Goal: Task Accomplishment & Management: Use online tool/utility

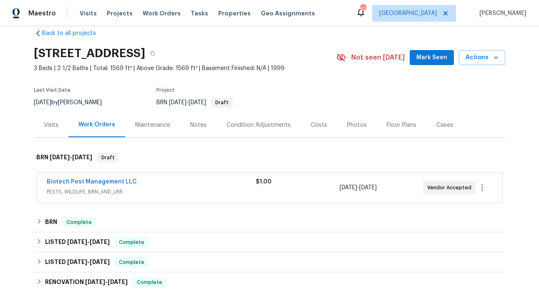
scroll to position [229, 0]
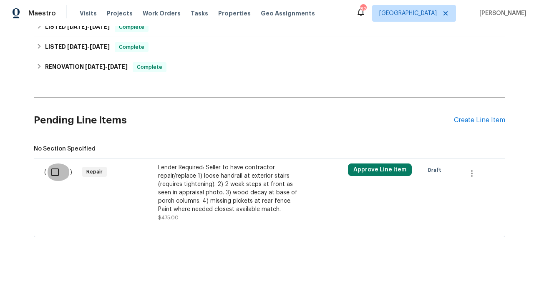
click at [51, 176] on input "checkbox" at bounding box center [58, 173] width 24 height 18
checkbox input "true"
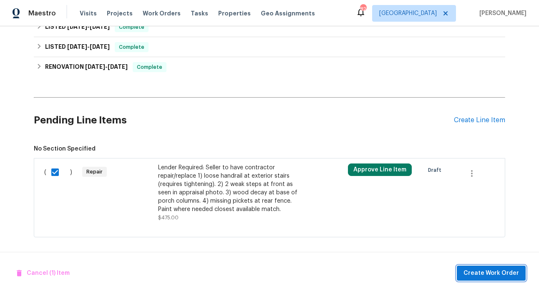
click at [495, 271] on span "Create Work Order" at bounding box center [492, 273] width 56 height 10
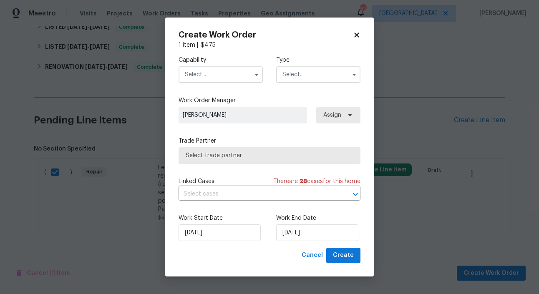
click at [329, 74] on input "text" at bounding box center [318, 74] width 84 height 17
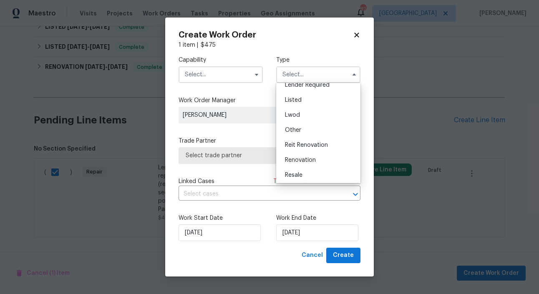
scroll to position [0, 0]
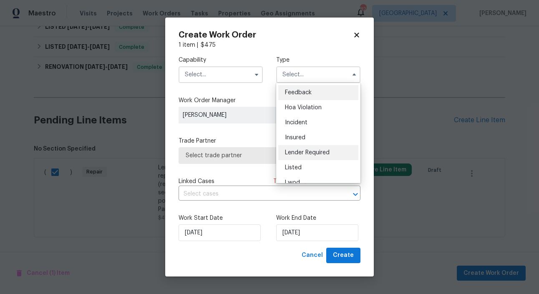
click at [316, 154] on span "Lender Required" at bounding box center [307, 153] width 45 height 6
type input "Lender Required"
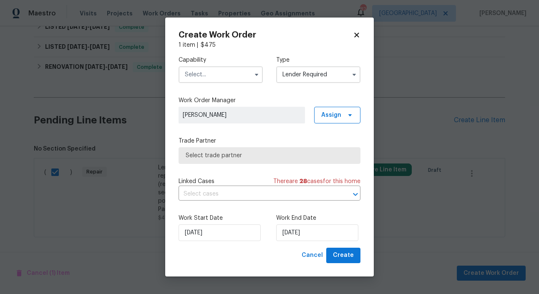
click at [233, 71] on input "text" at bounding box center [221, 74] width 84 height 17
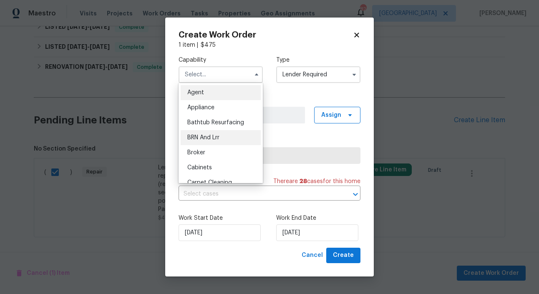
click at [225, 136] on div "BRN And Lrr" at bounding box center [221, 137] width 80 height 15
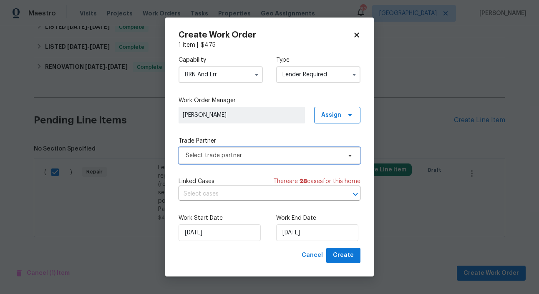
click at [260, 152] on span "Select trade partner" at bounding box center [264, 156] width 156 height 8
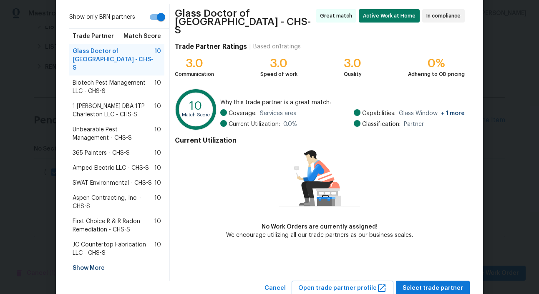
scroll to position [63, 0]
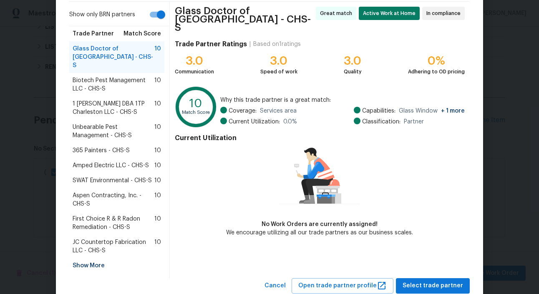
click at [127, 215] on span "First Choice R & R Radon Remediation - CHS-S" at bounding box center [114, 223] width 82 height 17
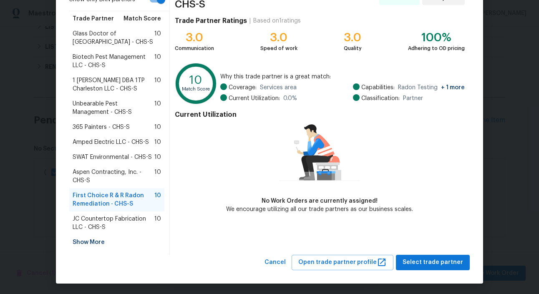
scroll to position [80, 0]
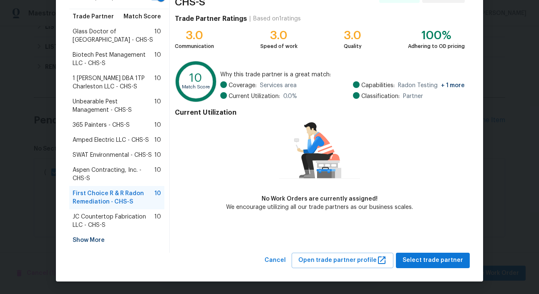
click at [101, 238] on div "Show More" at bounding box center [116, 240] width 95 height 15
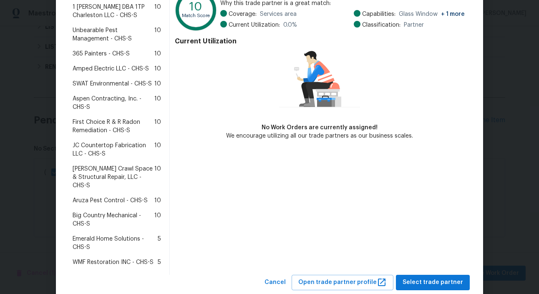
scroll to position [152, 0]
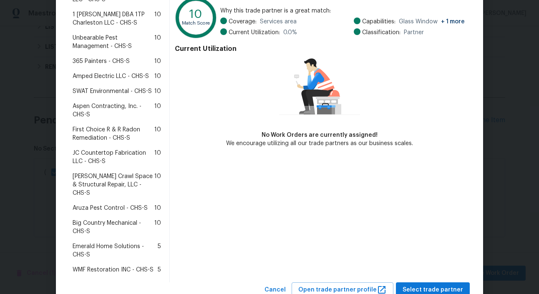
click at [121, 247] on span "Emerald Home Solutions - CHS-S" at bounding box center [115, 251] width 85 height 17
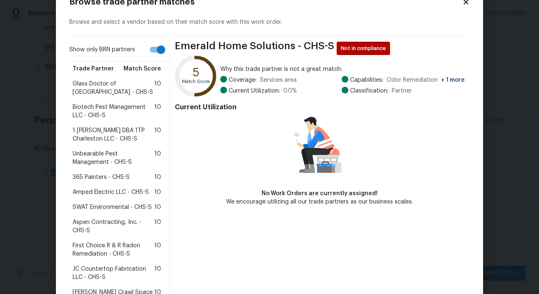
scroll to position [27, 0]
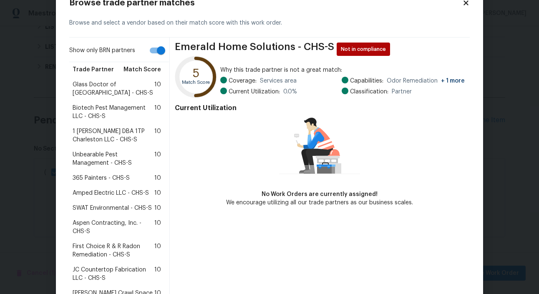
click at [121, 125] on div "1 Tom Plumber DBA 1TP Charleston LLC - CHS-S 10" at bounding box center [116, 135] width 95 height 23
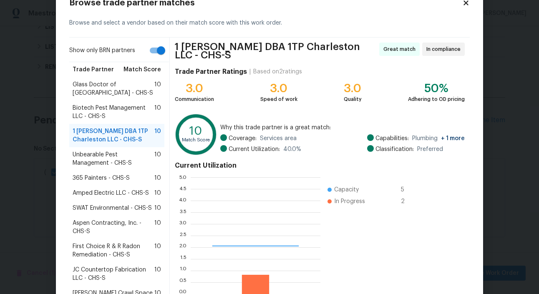
scroll to position [117, 130]
click at [121, 157] on span "Unbearable Pest Management - CHS-S" at bounding box center [114, 159] width 82 height 17
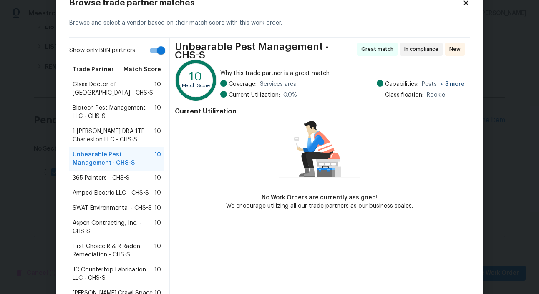
click at [118, 175] on span "365 Painters - CHS-S" at bounding box center [101, 178] width 57 height 8
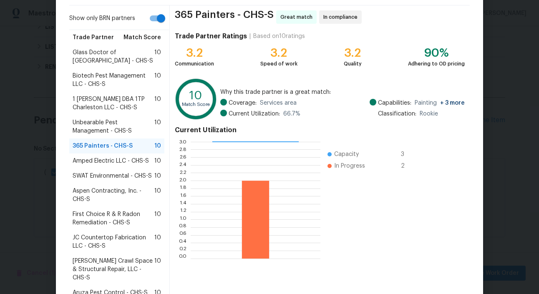
scroll to position [60, 0]
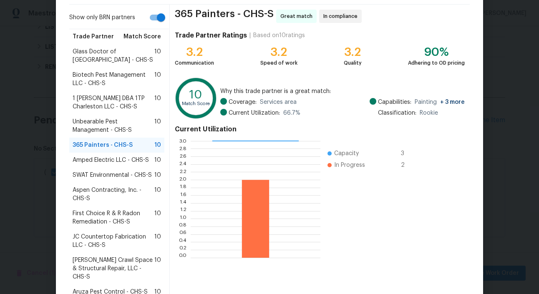
click at [128, 197] on span "Aspen Contracting, Inc. - CHS-S" at bounding box center [114, 194] width 82 height 17
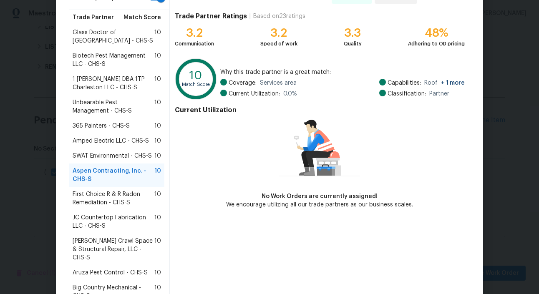
scroll to position [0, 0]
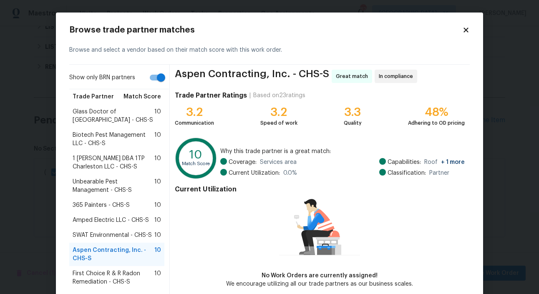
click at [466, 29] on icon at bounding box center [466, 30] width 5 height 5
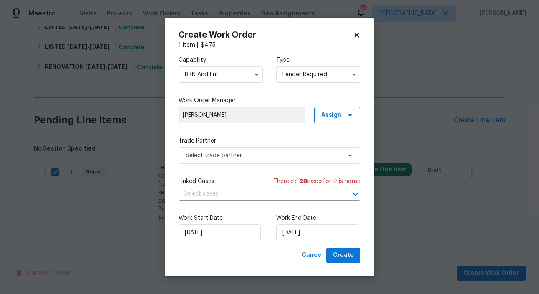
click at [245, 79] on input "BRN And Lrr" at bounding box center [221, 74] width 84 height 17
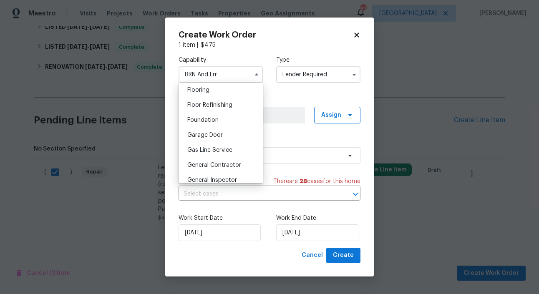
scroll to position [359, 0]
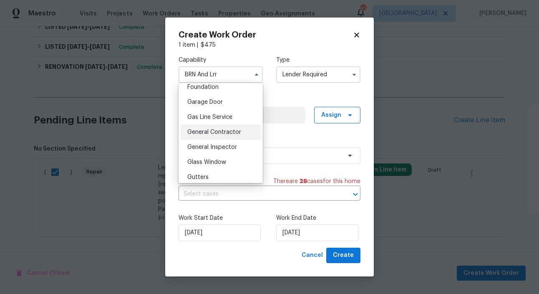
click at [234, 128] on div "General Contractor" at bounding box center [221, 132] width 80 height 15
type input "General Contractor"
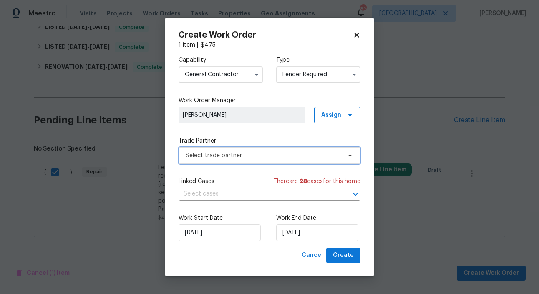
click at [253, 152] on span "Select trade partner" at bounding box center [264, 156] width 156 height 8
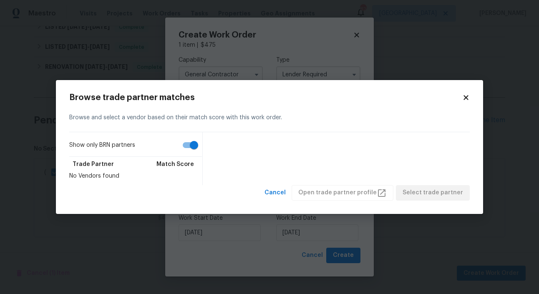
click at [188, 144] on input "Show only BRN partners" at bounding box center [194, 145] width 48 height 16
checkbox input "false"
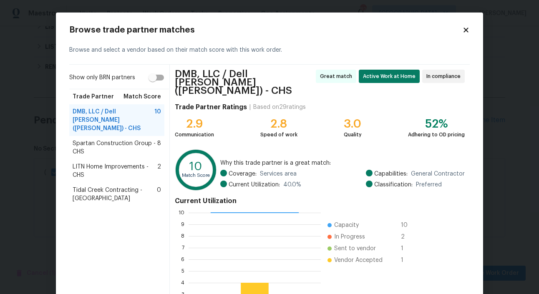
scroll to position [78, 0]
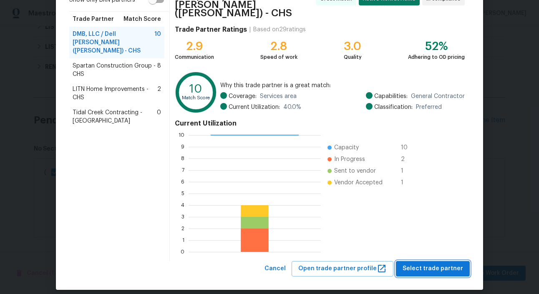
click at [445, 264] on span "Select trade partner" at bounding box center [433, 269] width 61 height 10
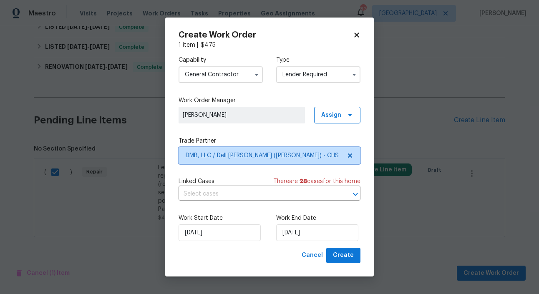
scroll to position [0, 0]
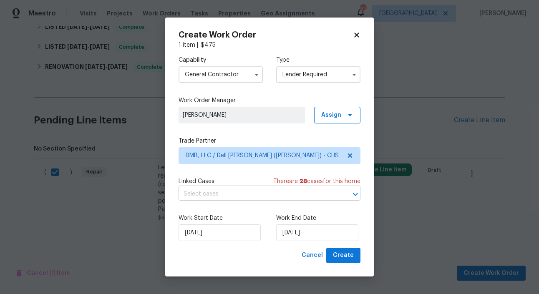
click at [243, 192] on input "text" at bounding box center [258, 194] width 159 height 13
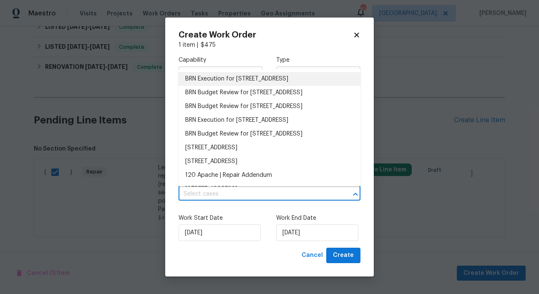
click at [232, 79] on li "BRN Execution for 120 Apache Dr, Summerville, SC 29483" at bounding box center [270, 79] width 182 height 14
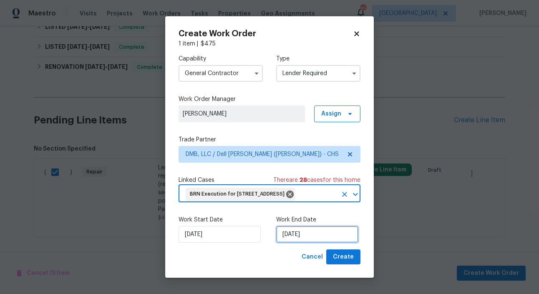
click at [304, 243] on input "9/18/2025" at bounding box center [317, 234] width 82 height 17
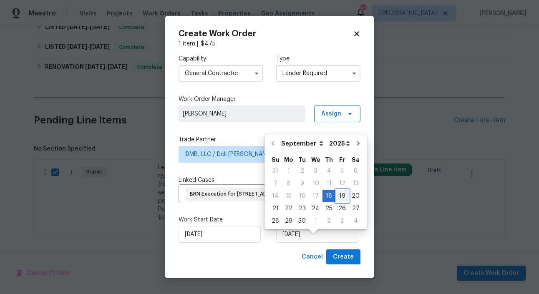
click at [339, 199] on div "19" at bounding box center [342, 196] width 13 height 12
type input "9/19/2025"
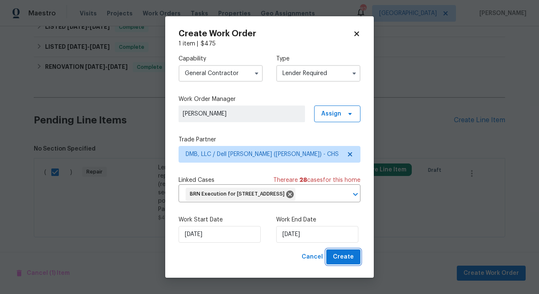
click at [342, 263] on span "Create" at bounding box center [343, 257] width 21 height 10
checkbox input "false"
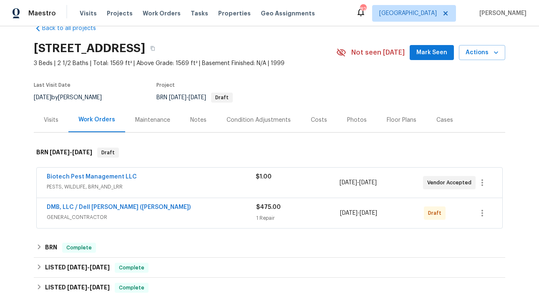
scroll to position [44, 0]
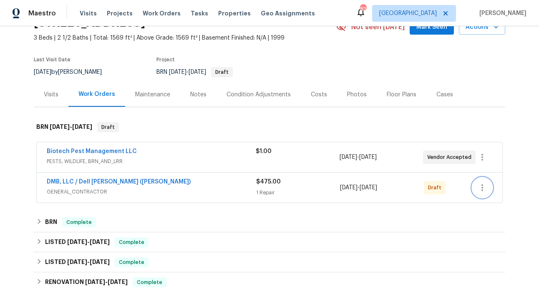
click at [485, 188] on icon "button" at bounding box center [483, 188] width 10 height 10
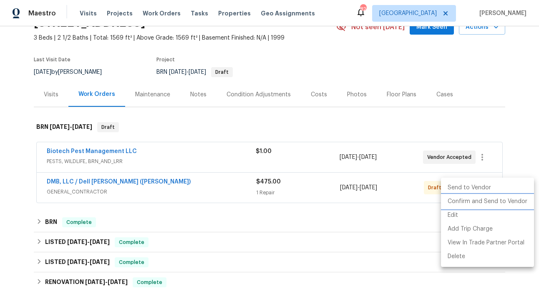
click at [524, 199] on li "Confirm and Send to Vendor" at bounding box center [487, 202] width 93 height 14
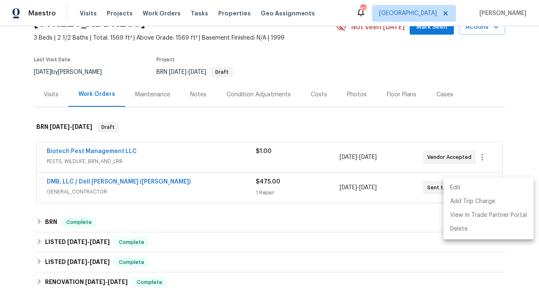
click at [99, 161] on div at bounding box center [269, 147] width 539 height 294
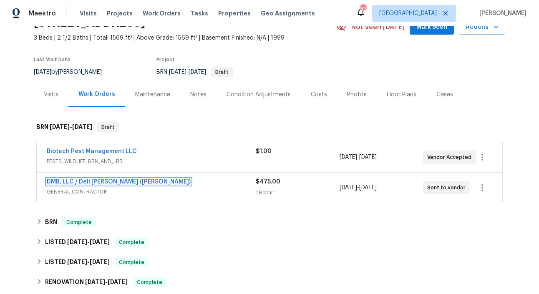
click at [96, 183] on link "DMB, LLC / Dell Bryson (Heise)" at bounding box center [119, 182] width 144 height 6
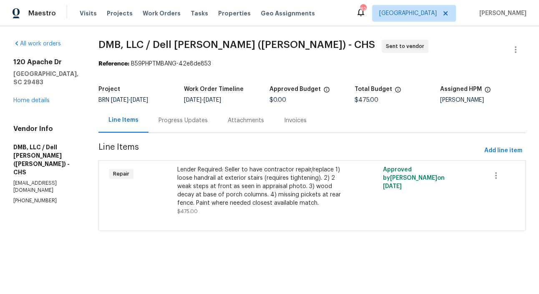
click at [185, 192] on div "Lender Required: Seller to have contractor repair/replace 1) loose handrail at …" at bounding box center [260, 187] width 167 height 42
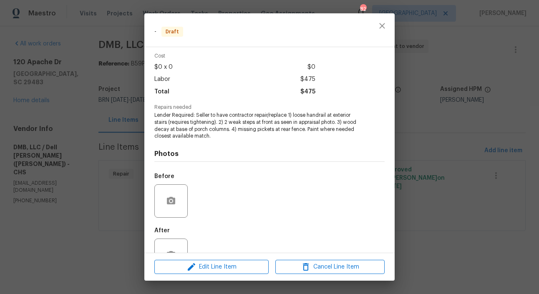
scroll to position [60, 0]
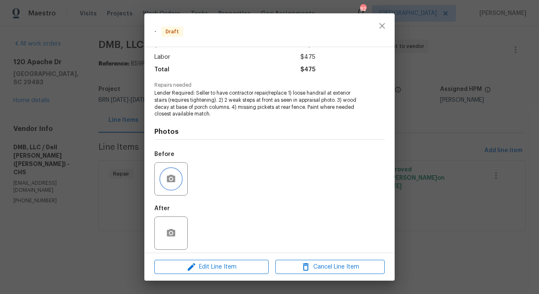
click at [169, 175] on icon "button" at bounding box center [171, 179] width 8 height 8
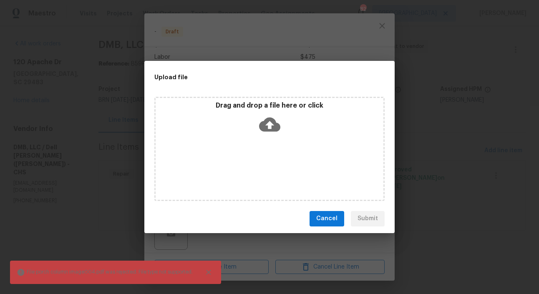
click at [138, 48] on div "Upload file Drag and drop a file here or click File porch column image004.pdf w…" at bounding box center [269, 147] width 539 height 294
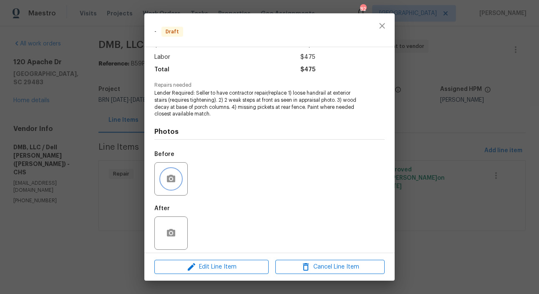
click at [174, 175] on icon "button" at bounding box center [171, 179] width 8 height 8
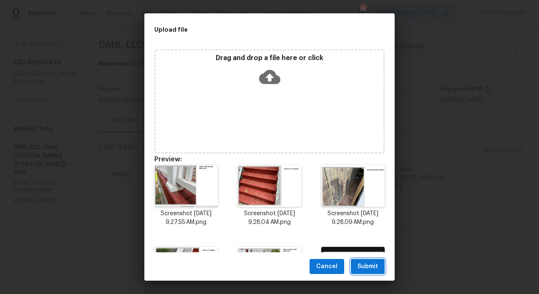
click at [371, 262] on span "Submit" at bounding box center [368, 267] width 20 height 10
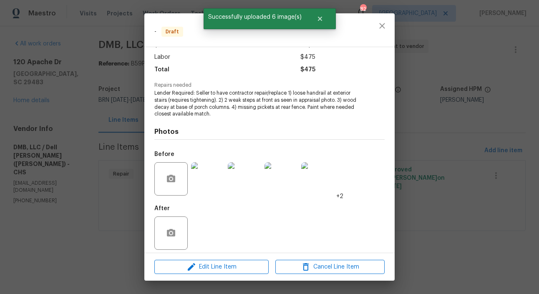
click at [118, 109] on div "- Draft Vendor DMB, LLC / Dell Bryson (Heise) Account Category Repairs Cost $0 …" at bounding box center [269, 147] width 539 height 294
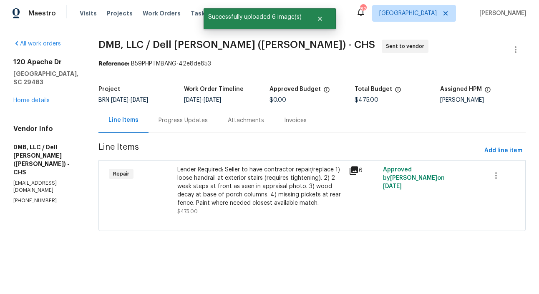
click at [182, 131] on div "Progress Updates" at bounding box center [183, 120] width 69 height 25
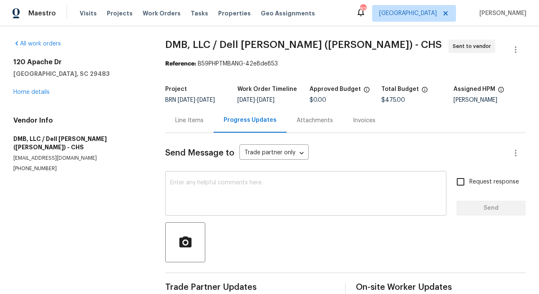
click at [196, 199] on textarea at bounding box center [305, 194] width 271 height 29
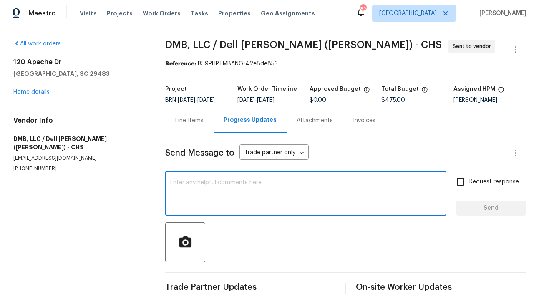
paste textarea "Hi, I'm Roushan from Opendoor. Just wanted to check if you received the WO for …"
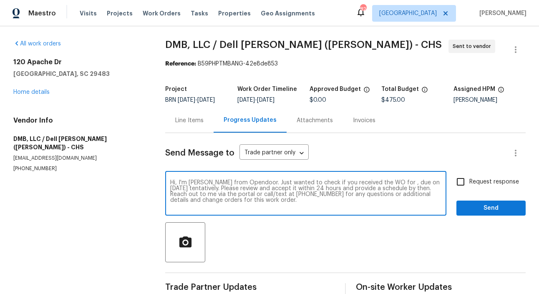
click at [390, 189] on textarea "Hi, I'm Roushan from Opendoor. Just wanted to check if you received the WO for …" at bounding box center [305, 194] width 271 height 29
paste textarea "120 Apache Dr, Summerville, SC 29483"
click at [269, 194] on textarea "Hi, I'm Roushan from Opendoor. Just wanted to check if you received the WO for …" at bounding box center [305, 194] width 271 height 29
type textarea "Hi, I'm Roushan from Opendoor. Just wanted to check if you received the WO for …"
click at [465, 189] on input "Request response" at bounding box center [461, 182] width 18 height 18
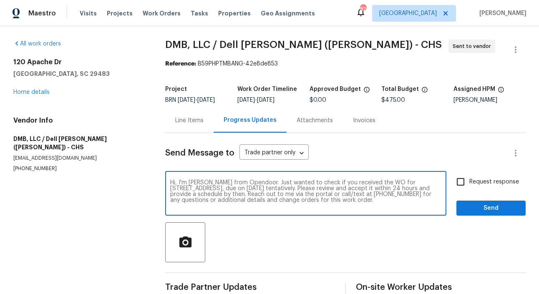
checkbox input "true"
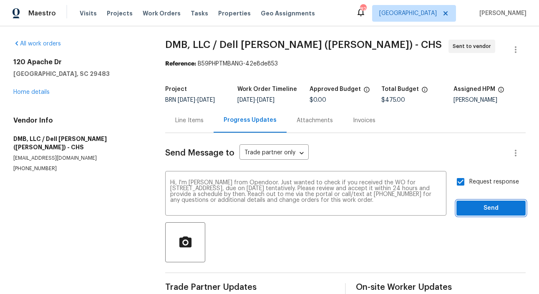
click at [491, 210] on span "Send" at bounding box center [491, 208] width 56 height 10
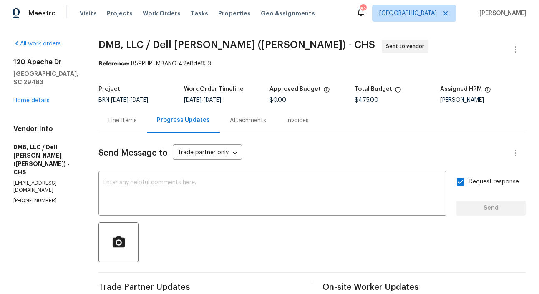
click at [101, 126] on div "Line Items" at bounding box center [123, 120] width 48 height 25
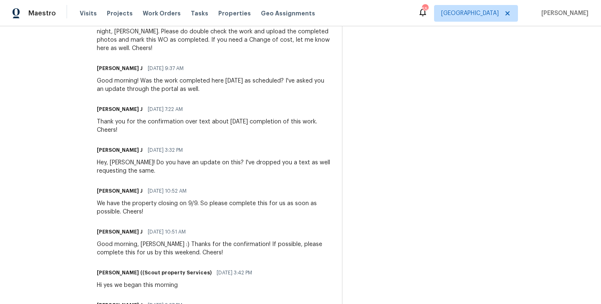
scroll to position [792, 0]
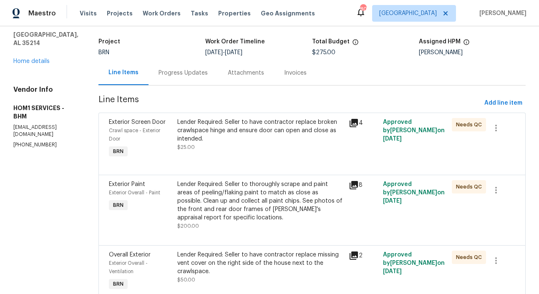
scroll to position [77, 0]
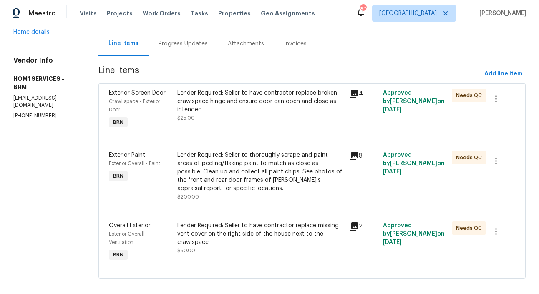
click at [146, 170] on div "Exterior Paint Exterior Overall - Paint BRN" at bounding box center [140, 176] width 68 height 55
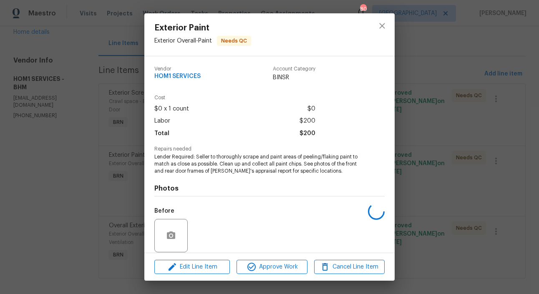
scroll to position [62, 0]
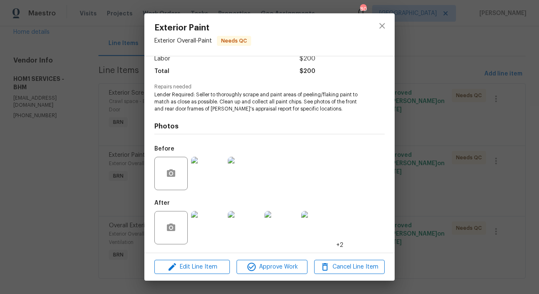
click at [201, 165] on img at bounding box center [207, 173] width 33 height 33
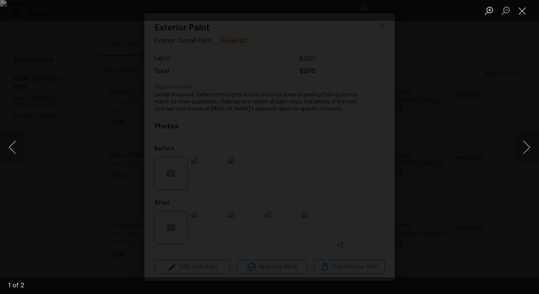
click at [135, 241] on div "Lightbox" at bounding box center [269, 147] width 539 height 294
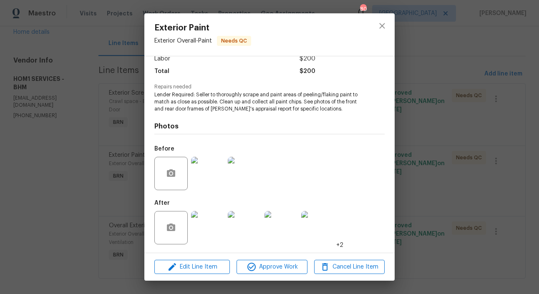
click at [203, 234] on img at bounding box center [207, 227] width 33 height 33
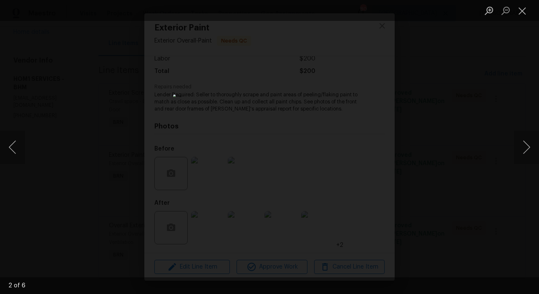
click at [115, 177] on div "Lightbox" at bounding box center [269, 147] width 539 height 294
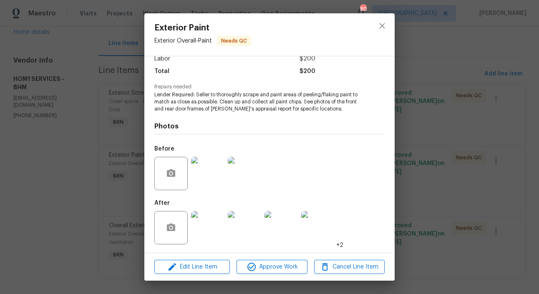
click at [212, 179] on img at bounding box center [207, 173] width 33 height 33
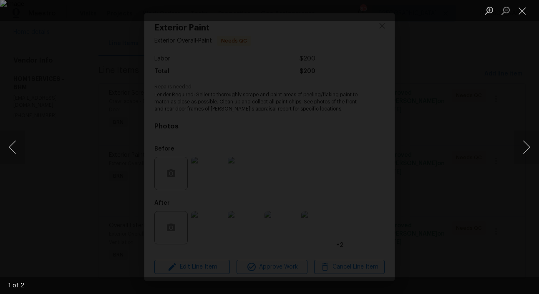
click at [131, 240] on div "Lightbox" at bounding box center [269, 147] width 539 height 294
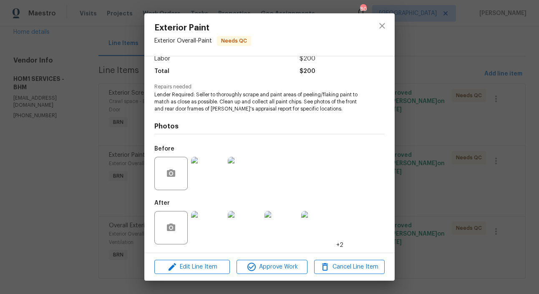
click at [208, 225] on img at bounding box center [207, 227] width 33 height 33
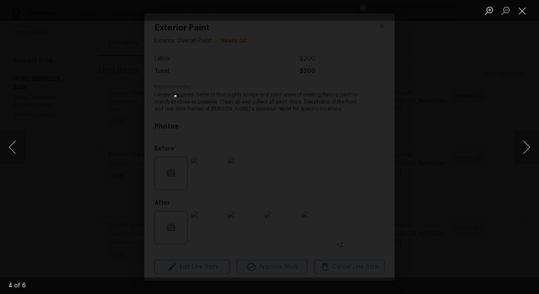
click at [133, 164] on div "Lightbox" at bounding box center [269, 147] width 539 height 294
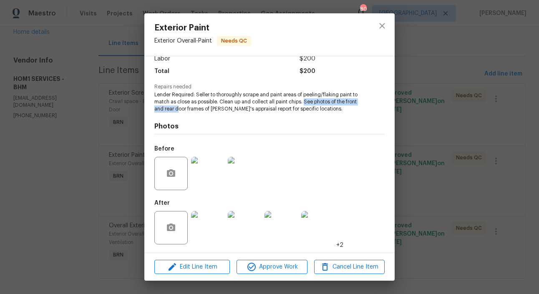
drag, startPoint x: 305, startPoint y: 103, endPoint x: 179, endPoint y: 109, distance: 125.8
click at [179, 109] on span "Lender Required: Seller to thoroughly scrape and paint areas of peeling/flaking…" at bounding box center [257, 101] width 207 height 21
click at [186, 109] on span "Lender Required: Seller to thoroughly scrape and paint areas of peeling/flaking…" at bounding box center [257, 101] width 207 height 21
click at [235, 111] on span "Lender Required: Seller to thoroughly scrape and paint areas of peeling/flaking…" at bounding box center [257, 101] width 207 height 21
click at [132, 127] on div "Exterior Paint Exterior Overall - Paint Needs QC Vendor HOM1 SERVICES Account C…" at bounding box center [269, 147] width 539 height 294
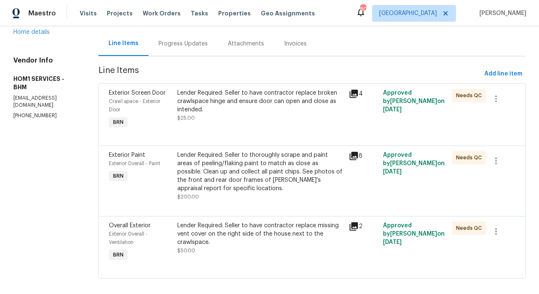
scroll to position [0, 0]
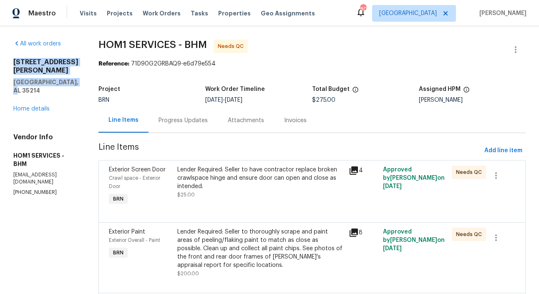
drag, startPoint x: 12, startPoint y: 60, endPoint x: 42, endPoint y: 82, distance: 37.0
click at [42, 82] on div "All work orders 3 Holt Ave Birmingham, AL 35214 Home details Vendor Info HOM1 S…" at bounding box center [269, 202] width 539 height 353
copy div "3 Holt Ave Birmingham, AL 35214"
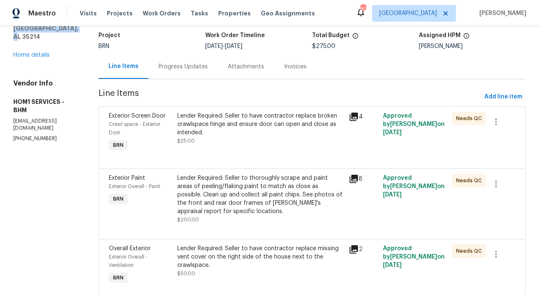
scroll to position [68, 0]
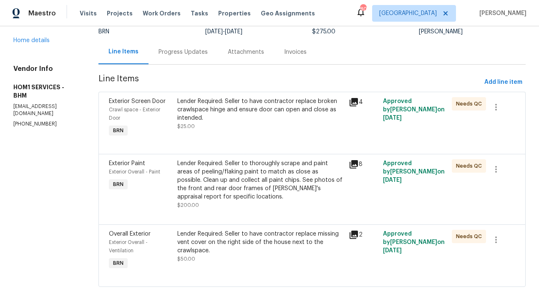
click at [177, 164] on div "Lender Required: Seller to thoroughly scrape and paint areas of peeling/flaking…" at bounding box center [260, 180] width 167 height 42
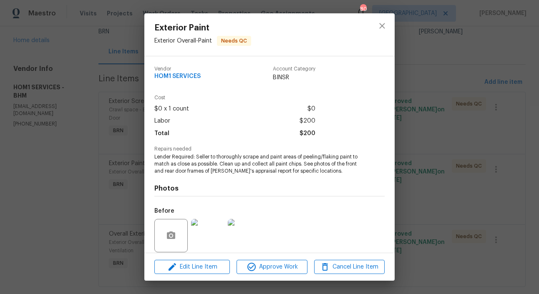
click at [106, 110] on div "Exterior Paint Exterior Overall - Paint Needs QC Vendor HOM1 SERVICES Account C…" at bounding box center [269, 147] width 539 height 294
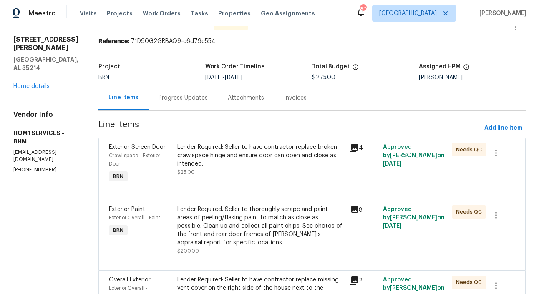
scroll to position [0, 0]
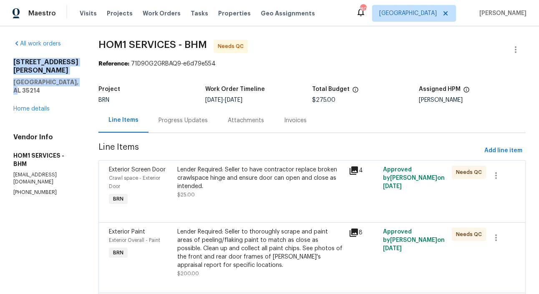
drag, startPoint x: 33, startPoint y: 82, endPoint x: 10, endPoint y: 63, distance: 29.7
click at [10, 63] on div "All work orders 3 Holt Ave Birmingham, AL 35214 Home details Vendor Info HOM1 S…" at bounding box center [269, 202] width 539 height 353
copy div "3 Holt Ave Birmingham, AL 35214"
click at [168, 250] on div "Exterior Paint Exterior Overall - Paint BRN" at bounding box center [140, 252] width 68 height 55
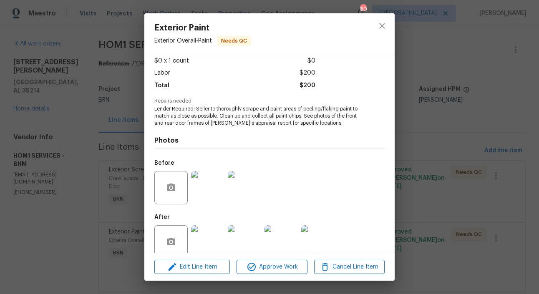
scroll to position [62, 0]
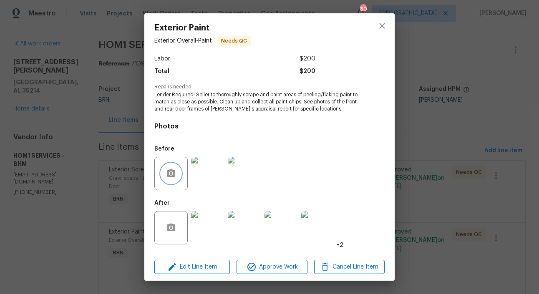
click at [166, 173] on icon "button" at bounding box center [171, 174] width 10 height 10
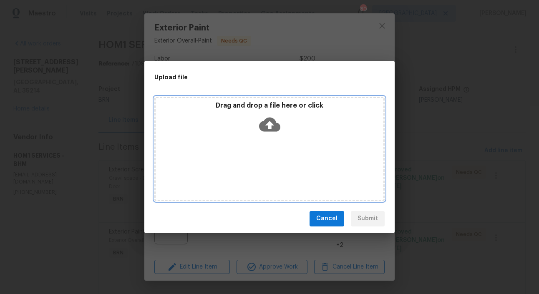
click at [266, 118] on icon at bounding box center [269, 124] width 21 height 21
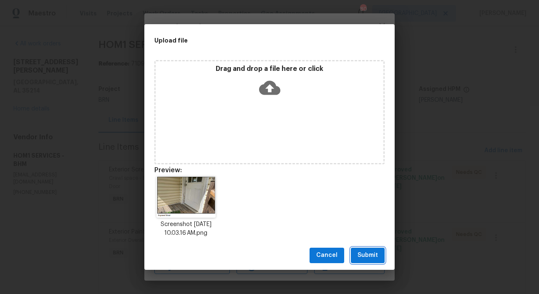
click at [369, 256] on span "Submit" at bounding box center [368, 255] width 20 height 10
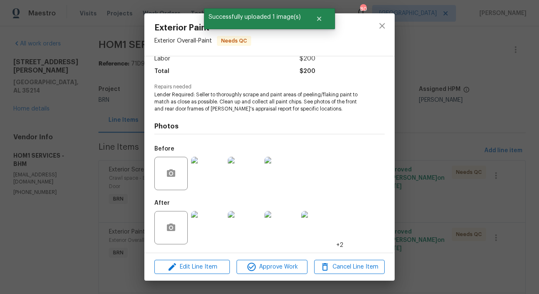
click at [210, 175] on img at bounding box center [207, 173] width 33 height 33
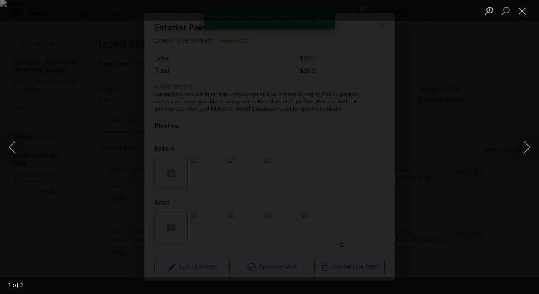
click at [118, 167] on div "Lightbox" at bounding box center [269, 147] width 539 height 294
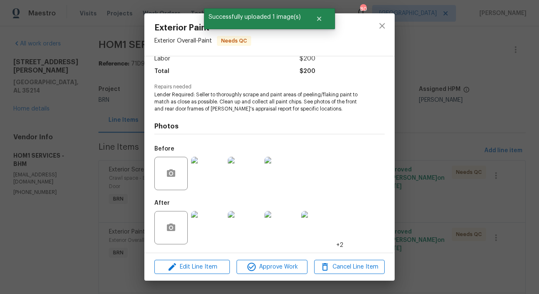
click at [209, 233] on img at bounding box center [207, 227] width 33 height 33
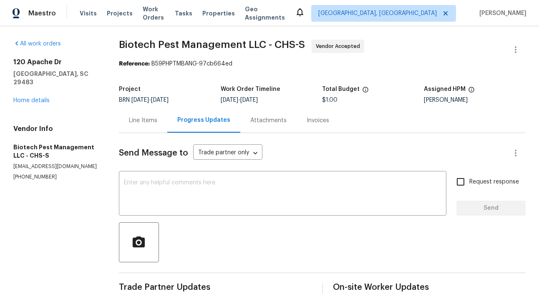
scroll to position [32, 0]
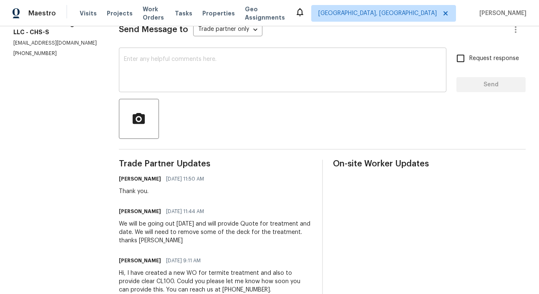
scroll to position [147, 0]
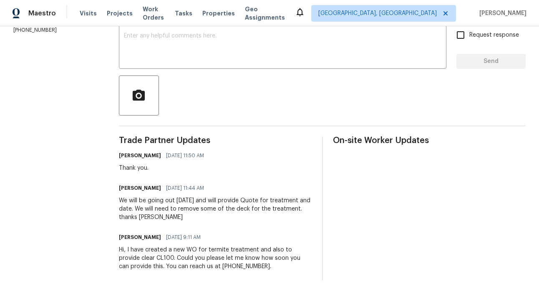
click at [127, 189] on h6 "Kathy" at bounding box center [140, 188] width 42 height 8
copy h6 "Kathy"
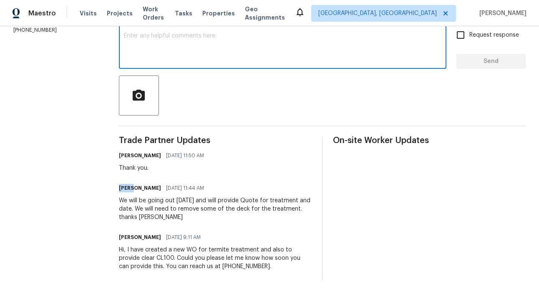
click at [155, 48] on textarea at bounding box center [283, 47] width 318 height 29
paste textarea "Kathy"
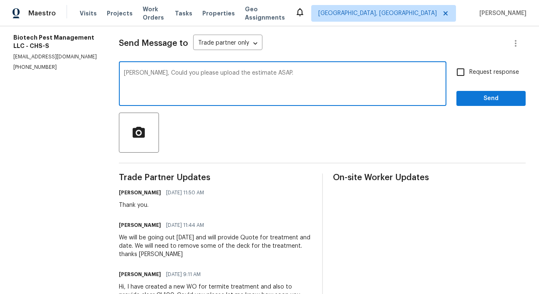
scroll to position [97, 0]
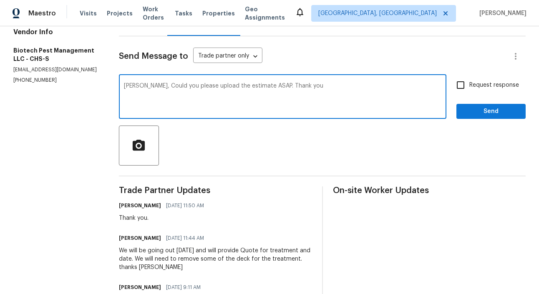
type textarea "Kathy, Could you please upload the estimate ASAP. Thank you"
click at [462, 86] on input "Request response" at bounding box center [461, 85] width 18 height 18
checkbox input "true"
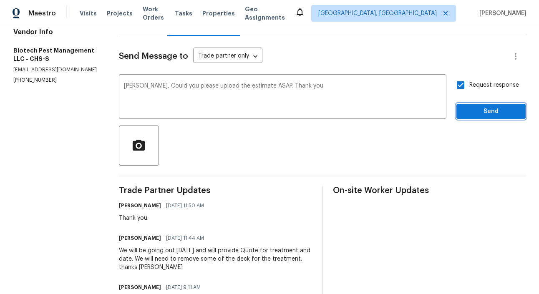
click at [487, 106] on button "Send" at bounding box center [491, 111] width 69 height 15
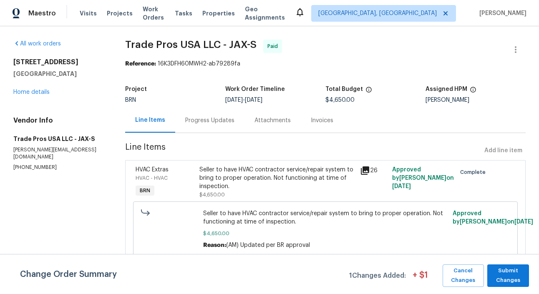
click at [185, 185] on div "HVAC Extras HVAC - HVAC BRN" at bounding box center [165, 182] width 64 height 38
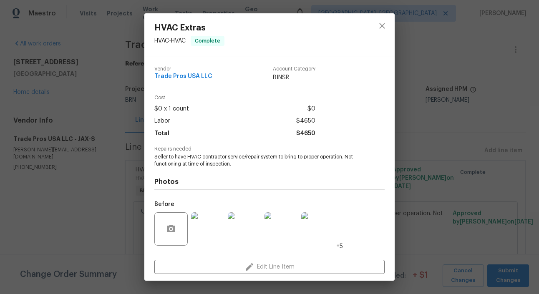
scroll to position [56, 0]
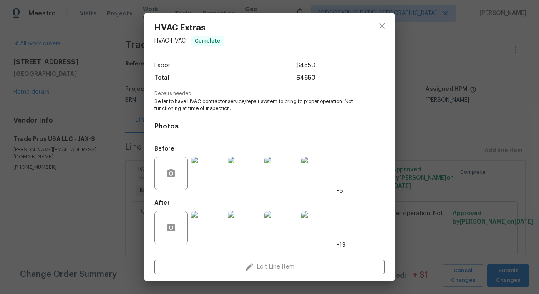
click at [139, 185] on div "HVAC Extras HVAC - HVAC Complete Vendor Trade Pros USA LLC Account Category BIN…" at bounding box center [269, 147] width 539 height 294
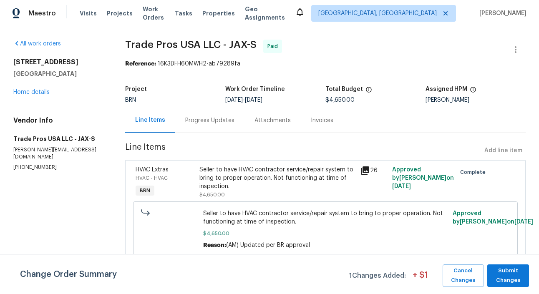
click at [201, 113] on div "Progress Updates" at bounding box center [209, 120] width 69 height 25
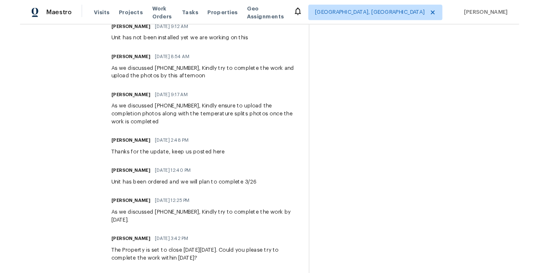
scroll to position [489, 0]
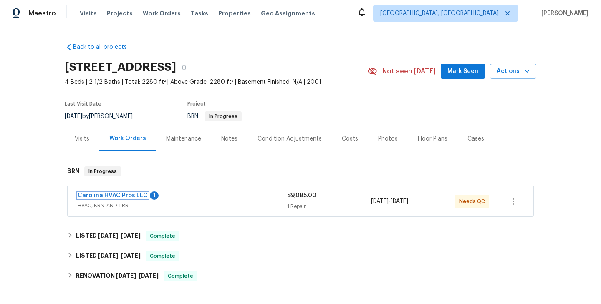
click at [124, 197] on link "Carolina HVAC Pros LLC" at bounding box center [113, 196] width 70 height 6
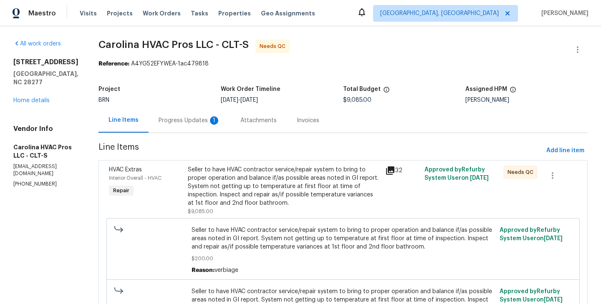
click at [191, 122] on div "Progress Updates 1" at bounding box center [190, 120] width 62 height 8
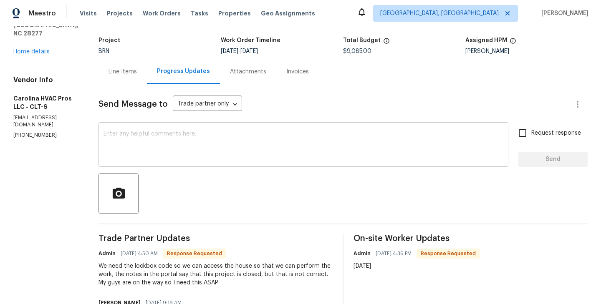
scroll to position [49, 0]
click at [206, 142] on textarea at bounding box center [304, 145] width 400 height 29
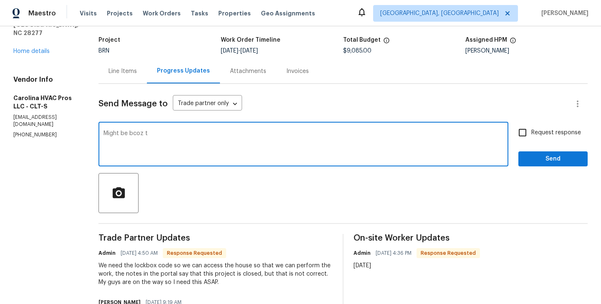
type textarea "Might be bcoz"
paste textarea "2490"
type textarea "it might be bcoz it was marked complete from your end. Lockbox code is 2490."
click at [530, 139] on input "Request response" at bounding box center [523, 133] width 18 height 18
checkbox input "true"
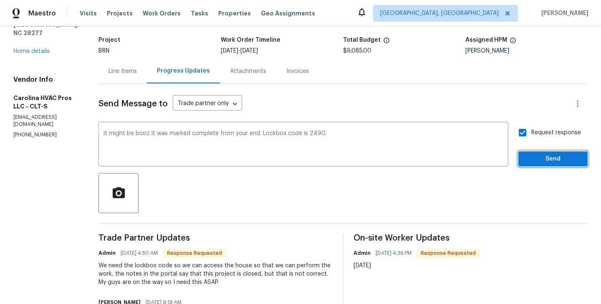
click at [562, 164] on span "Send" at bounding box center [553, 159] width 56 height 10
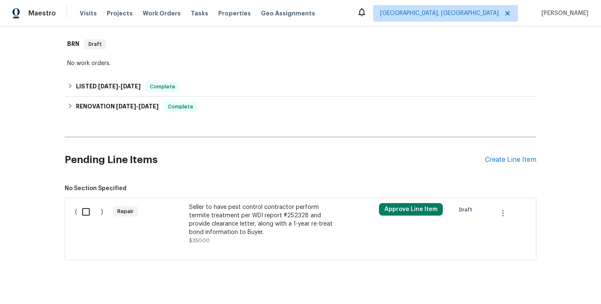
scroll to position [140, 0]
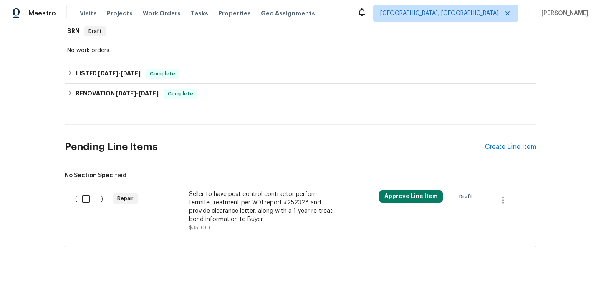
click at [176, 216] on div "Repair" at bounding box center [149, 211] width 76 height 47
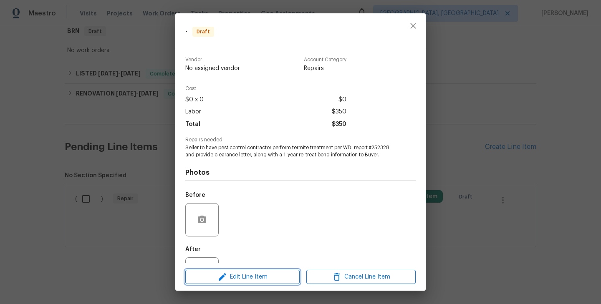
click at [238, 278] on span "Edit Line Item" at bounding box center [242, 277] width 109 height 10
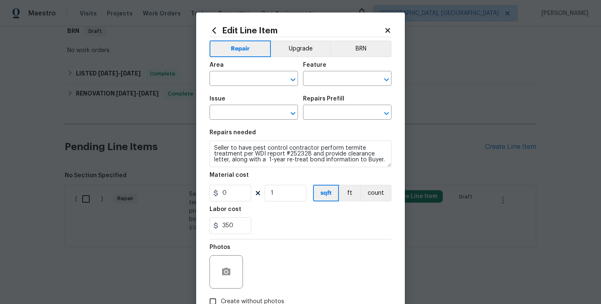
click at [342, 61] on div "Area ​ Feature ​" at bounding box center [301, 74] width 182 height 34
click at [345, 57] on div "Area ​ Feature ​" at bounding box center [301, 74] width 182 height 34
click at [356, 43] on button "BRN" at bounding box center [360, 48] width 61 height 17
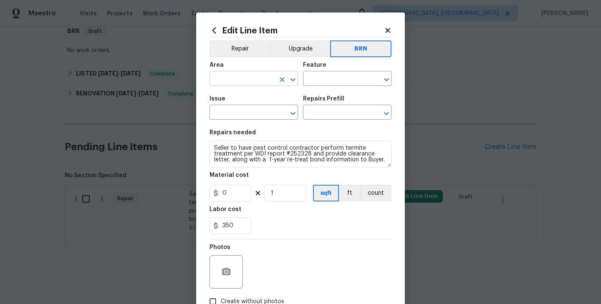
click at [260, 81] on input "text" at bounding box center [242, 79] width 65 height 13
type input "Interior Overall"
click at [335, 75] on input "text" at bounding box center [335, 79] width 65 height 13
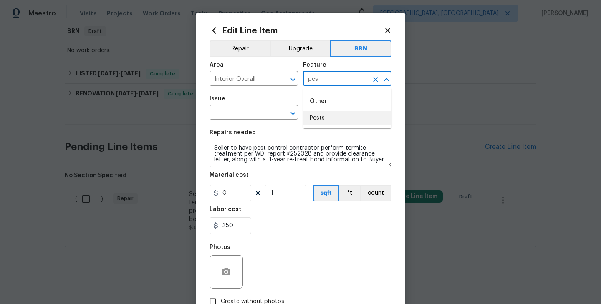
click at [320, 124] on li "Pests" at bounding box center [347, 118] width 89 height 14
type input "Pests"
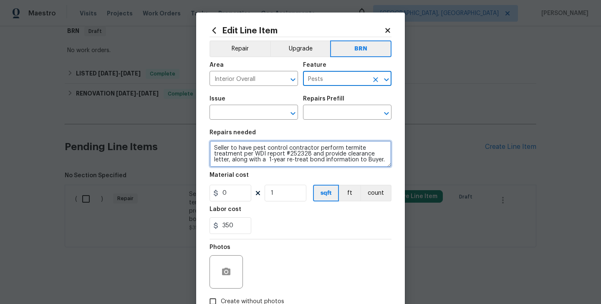
click at [278, 143] on textarea "Seller to have pest control contractor perform termite treatment per WDI report…" at bounding box center [301, 154] width 182 height 27
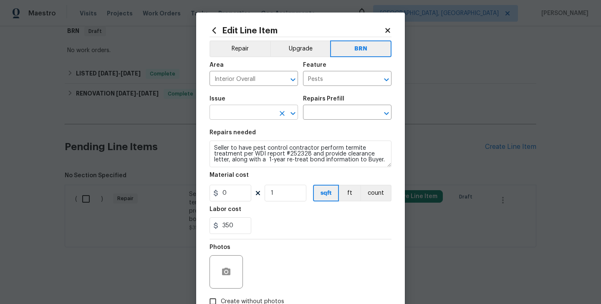
click at [263, 110] on input "text" at bounding box center [242, 113] width 65 height 13
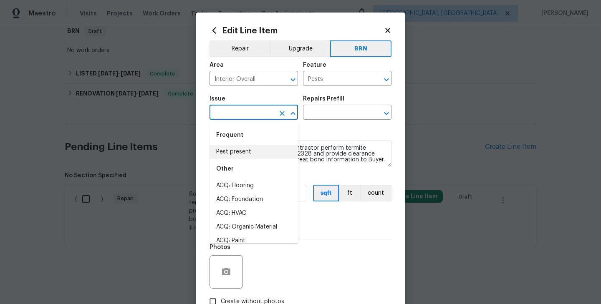
click at [262, 149] on li "Pest present" at bounding box center [254, 152] width 89 height 14
type input "Pest present"
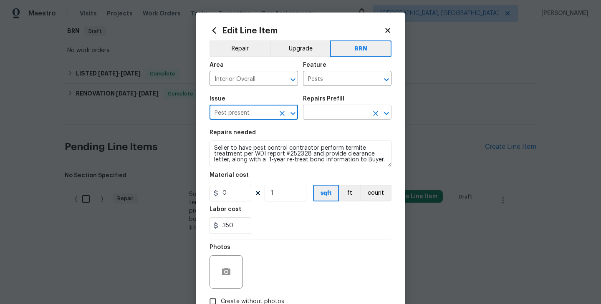
click at [335, 108] on input "text" at bounding box center [335, 113] width 65 height 13
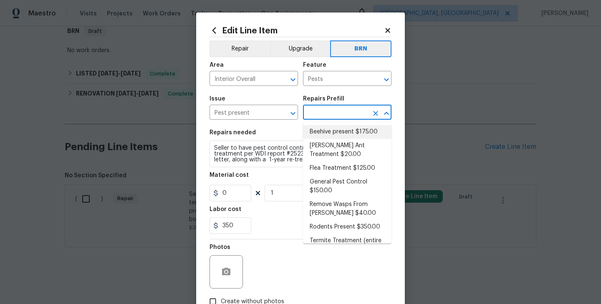
click at [332, 135] on li "Beehive present $175.00" at bounding box center [347, 132] width 89 height 14
type input "Beehive present $175.00"
type textarea "Remove, patch/paint touch up location after removal if needed."
type input "175"
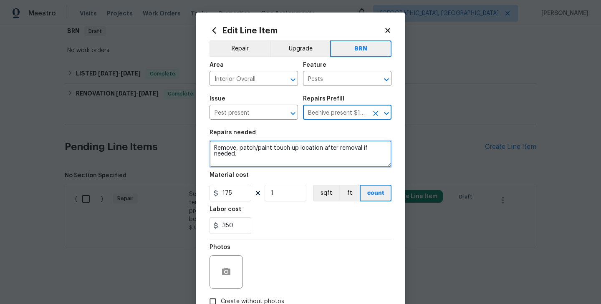
click at [283, 152] on textarea "Remove, patch/paint touch up location after removal if needed." at bounding box center [301, 154] width 182 height 27
paste textarea "Seller to have pest control contractor perform termite treatment per WDI report…"
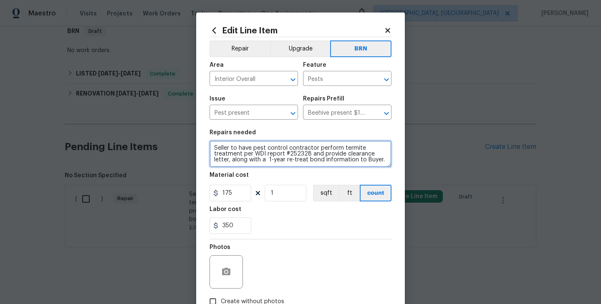
type textarea "Seller to have pest control contractor perform termite treatment per WDI report…"
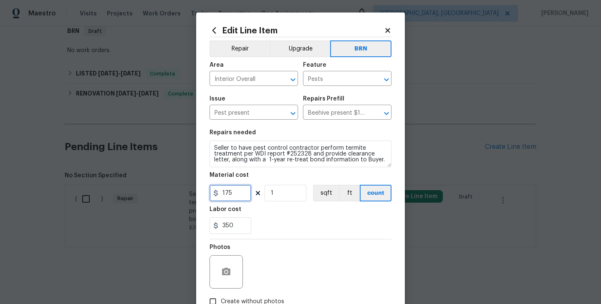
click at [236, 197] on input "175" at bounding box center [231, 193] width 42 height 17
type input "0"
click at [272, 198] on input "1" at bounding box center [286, 193] width 42 height 17
click at [275, 212] on div "Labor cost" at bounding box center [301, 212] width 182 height 11
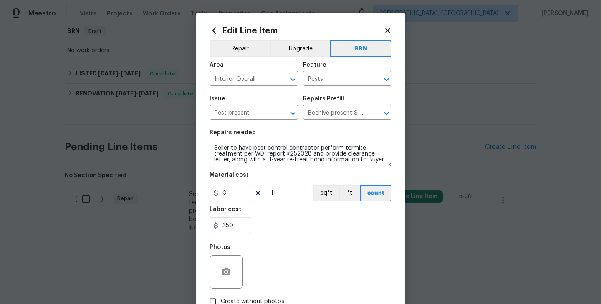
scroll to position [56, 0]
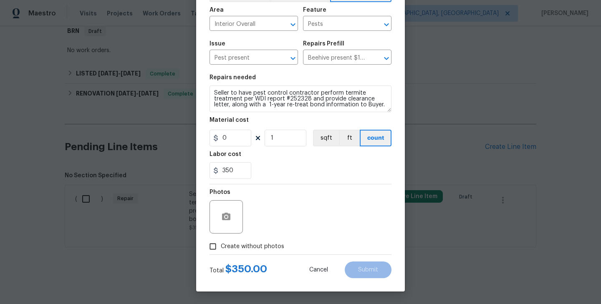
click at [236, 243] on span "Create without photos" at bounding box center [252, 247] width 63 height 9
click at [221, 243] on input "Create without photos" at bounding box center [213, 247] width 16 height 16
checkbox input "true"
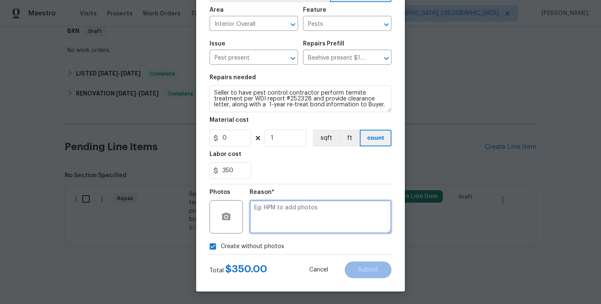
click at [284, 218] on textarea at bounding box center [321, 216] width 142 height 33
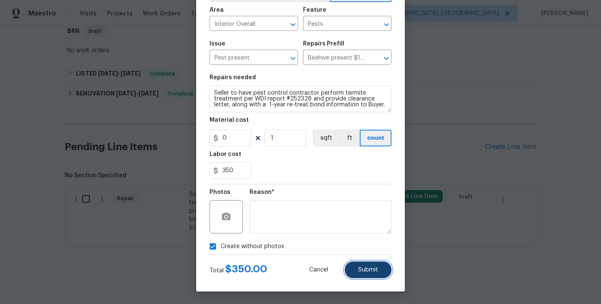
click at [374, 273] on span "Submit" at bounding box center [368, 270] width 20 height 6
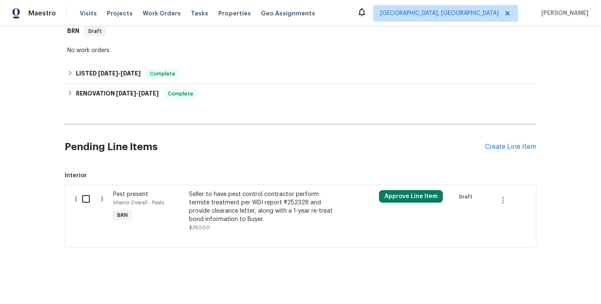
click at [83, 197] on input "checkbox" at bounding box center [89, 199] width 24 height 18
checkbox input "true"
click at [561, 287] on span "Create Work Order" at bounding box center [554, 283] width 56 height 10
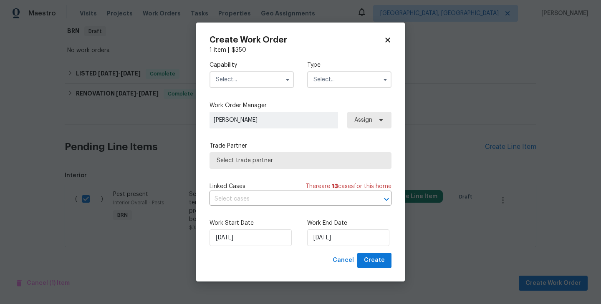
click at [354, 76] on input "text" at bounding box center [349, 79] width 84 height 17
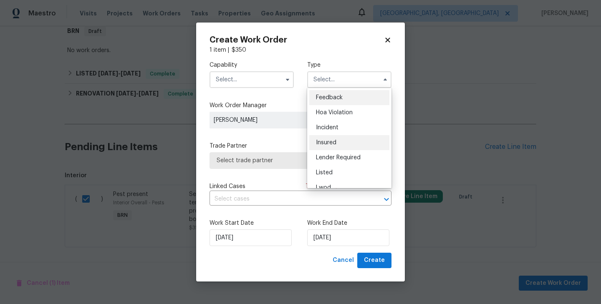
scroll to position [99, 0]
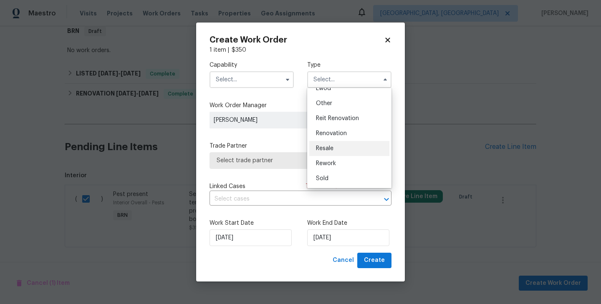
click at [336, 146] on div "Resale" at bounding box center [349, 148] width 80 height 15
type input "Resale"
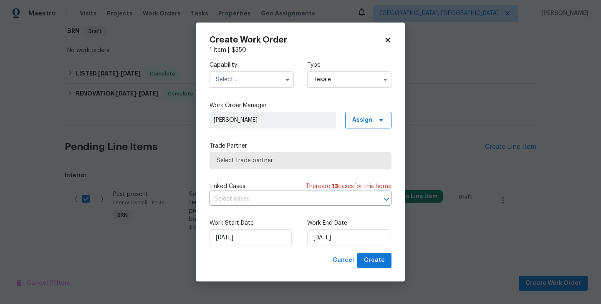
click at [274, 81] on input "text" at bounding box center [252, 79] width 84 height 17
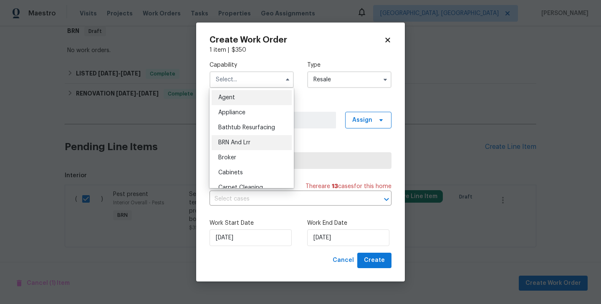
click at [248, 142] on span "BRN And Lrr" at bounding box center [234, 143] width 32 height 6
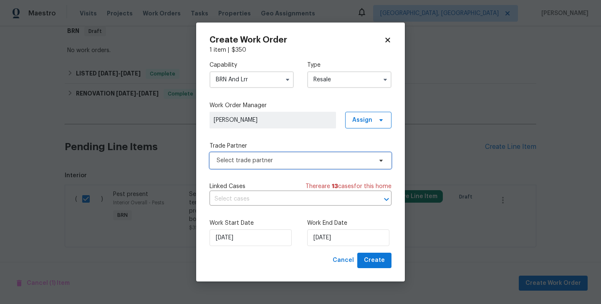
click at [276, 160] on span "Select trade partner" at bounding box center [295, 161] width 156 height 8
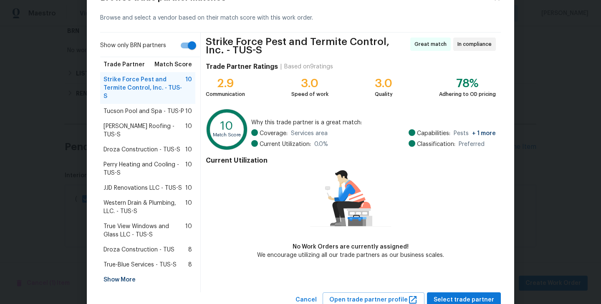
scroll to position [34, 0]
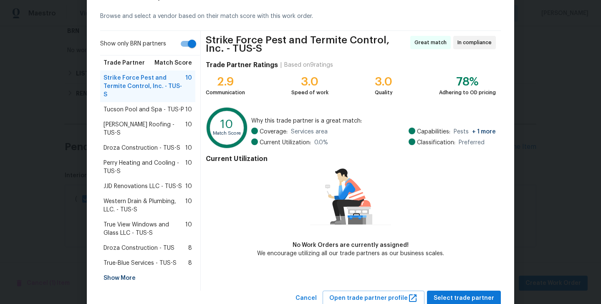
click at [121, 271] on div "Show More" at bounding box center [147, 278] width 95 height 15
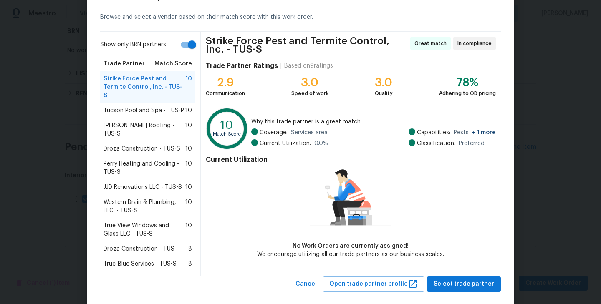
scroll to position [0, 0]
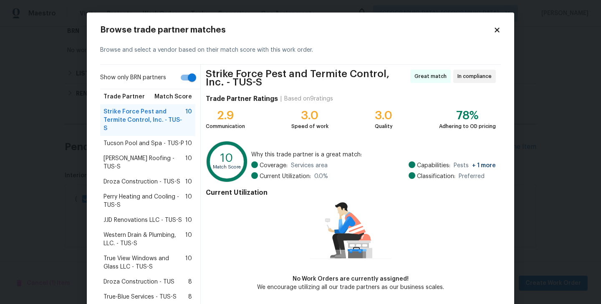
click at [495, 32] on icon at bounding box center [497, 30] width 5 height 5
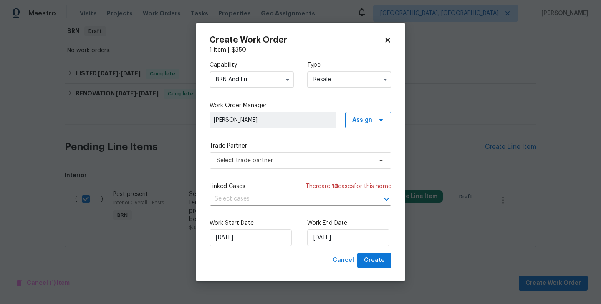
click at [275, 76] on input "BRN And Lrr" at bounding box center [252, 79] width 84 height 17
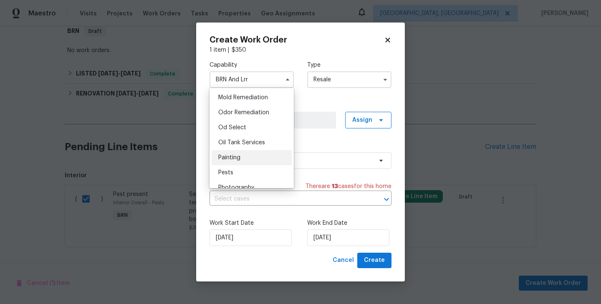
scroll to position [665, 0]
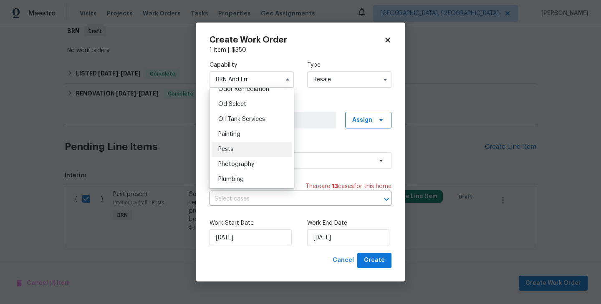
click at [245, 149] on div "Pests" at bounding box center [252, 149] width 80 height 15
type input "Pests"
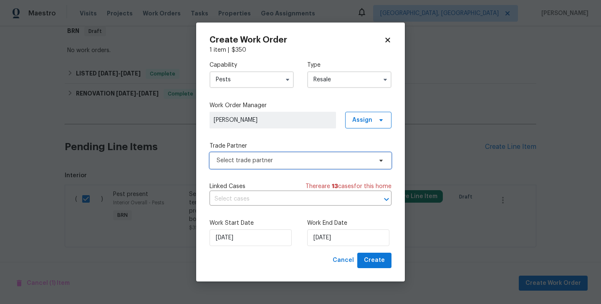
click at [285, 161] on span "Select trade partner" at bounding box center [295, 161] width 156 height 8
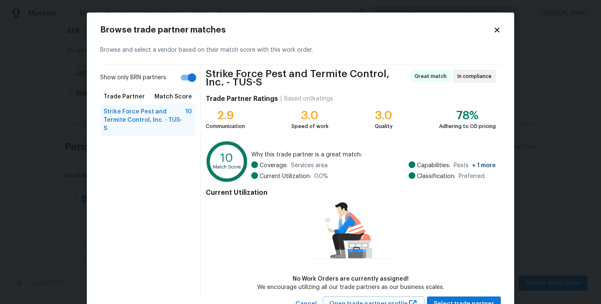
click at [186, 79] on input "Show only BRN partners" at bounding box center [192, 78] width 48 height 16
checkbox input "false"
click at [167, 118] on span "Strike Force Pest and Termite Control, Inc. - TUS-S" at bounding box center [145, 120] width 82 height 25
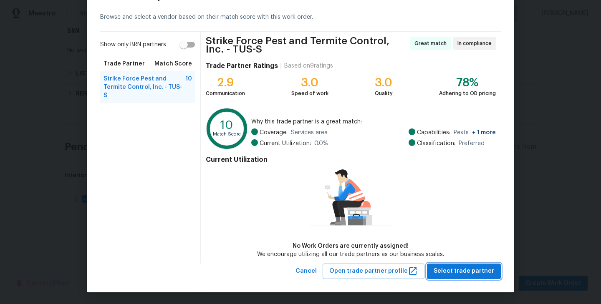
click at [476, 276] on button "Select trade partner" at bounding box center [464, 271] width 74 height 15
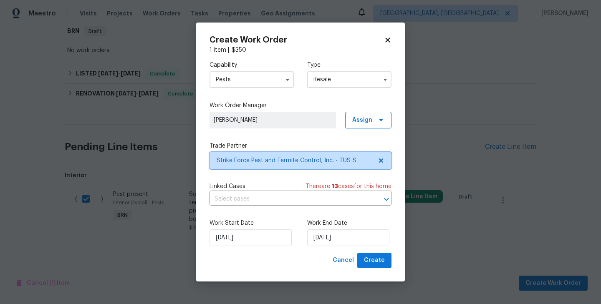
scroll to position [0, 0]
click at [283, 192] on div "Linked Cases There are 13 case s for this home ​" at bounding box center [301, 193] width 182 height 23
click at [281, 197] on input "text" at bounding box center [289, 199] width 159 height 13
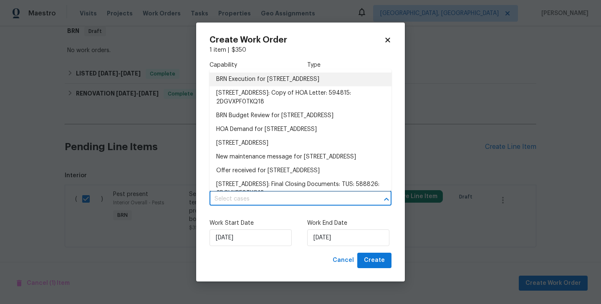
click at [265, 82] on li "BRN Execution for 9624 E Azuma Way, Tucson, AZ 85747" at bounding box center [301, 80] width 182 height 14
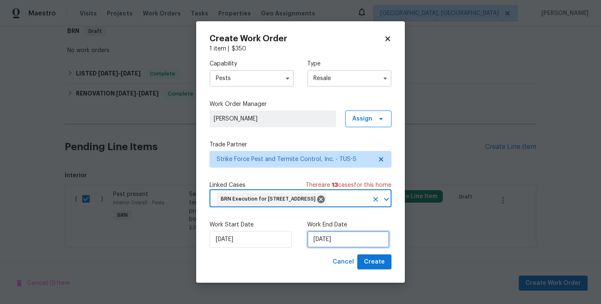
click at [326, 248] on input "9/18/2025" at bounding box center [348, 239] width 82 height 17
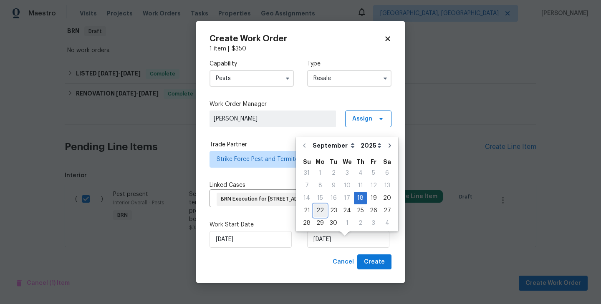
click at [319, 213] on div "22" at bounding box center [320, 211] width 13 height 12
type input "9/22/2025"
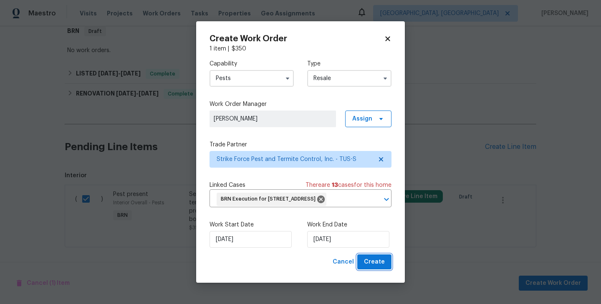
click at [374, 268] on span "Create" at bounding box center [374, 262] width 21 height 10
checkbox input "false"
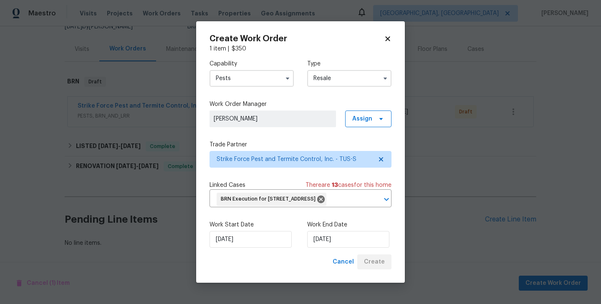
scroll to position [90, 0]
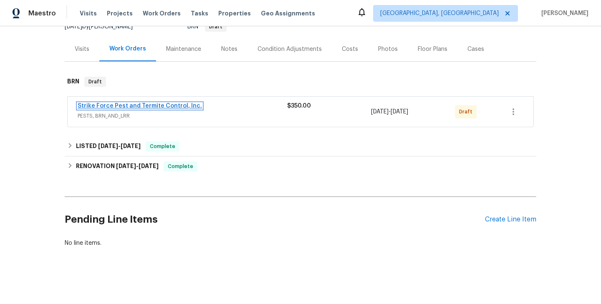
click at [120, 106] on link "Strike Force Pest and Termite Control, Inc." at bounding box center [140, 106] width 124 height 6
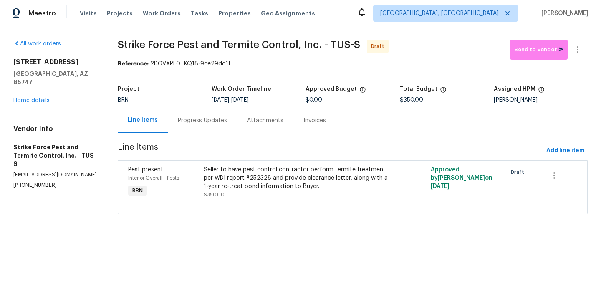
click at [202, 129] on div "Progress Updates" at bounding box center [202, 120] width 69 height 25
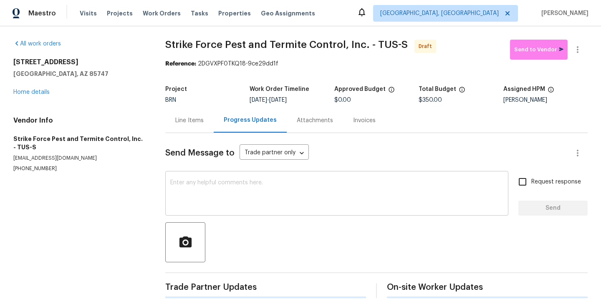
click at [214, 180] on div "x ​" at bounding box center [336, 194] width 343 height 43
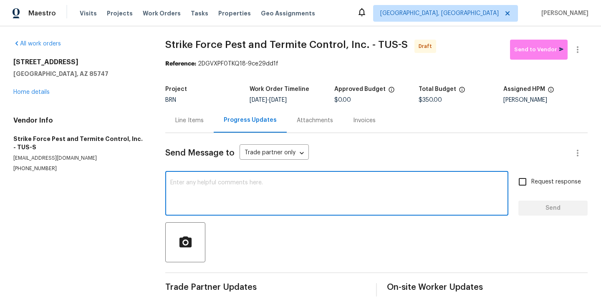
paste textarea "Hi, I'm Roushan from Opendoor. Just wanted to check if you received the WO for …"
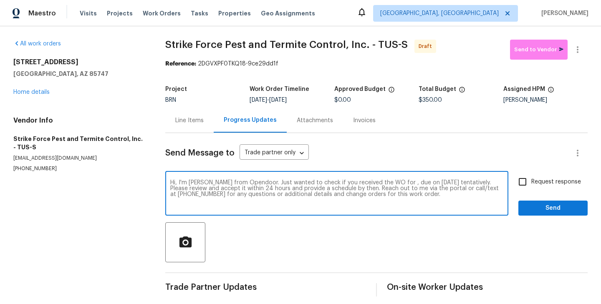
click at [392, 183] on textarea "Hi, I'm Roushan from Opendoor. Just wanted to check if you received the WO for …" at bounding box center [336, 194] width 333 height 29
paste textarea "9624 E Azuma Way, Tucson, AZ 85747"
click at [202, 190] on textarea "Hi, I'm Roushan from Opendoor. Just wanted to check if you received the WO for …" at bounding box center [336, 194] width 333 height 29
type textarea "Hi, I'm Roushan from Opendoor. Just wanted to check if you received the WO for …"
click at [530, 180] on input "Request response" at bounding box center [523, 182] width 18 height 18
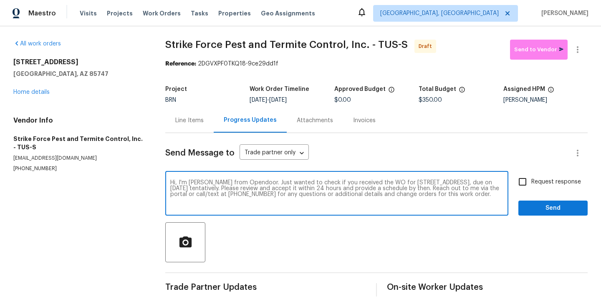
checkbox input "true"
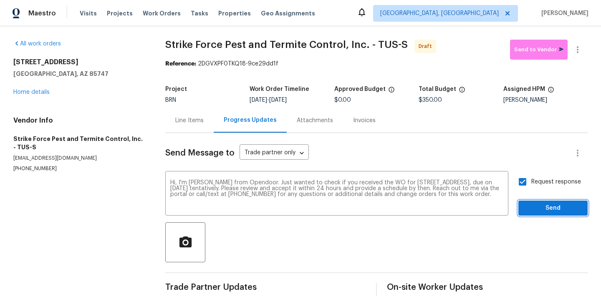
click at [556, 207] on span "Send" at bounding box center [553, 208] width 56 height 10
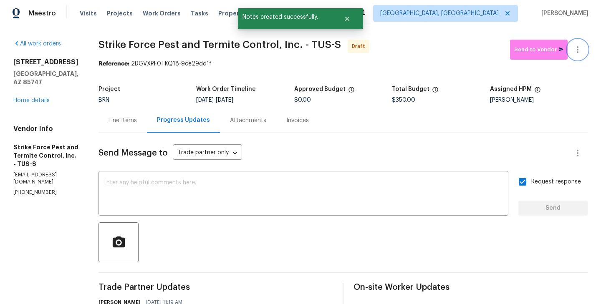
click at [581, 53] on icon "button" at bounding box center [578, 50] width 10 height 10
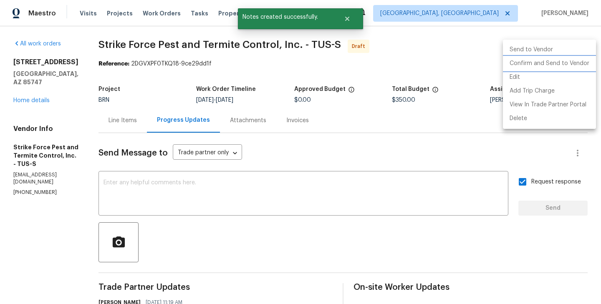
click at [570, 65] on li "Confirm and Send to Vendor" at bounding box center [549, 64] width 93 height 14
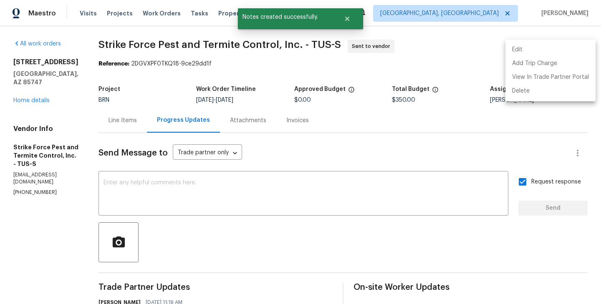
click at [131, 122] on div at bounding box center [300, 152] width 601 height 304
click at [131, 122] on div "Edit Add Trip Charge View In Trade Partner Portal Delete" at bounding box center [300, 152] width 601 height 304
click at [131, 122] on div "Line Items" at bounding box center [123, 120] width 28 height 8
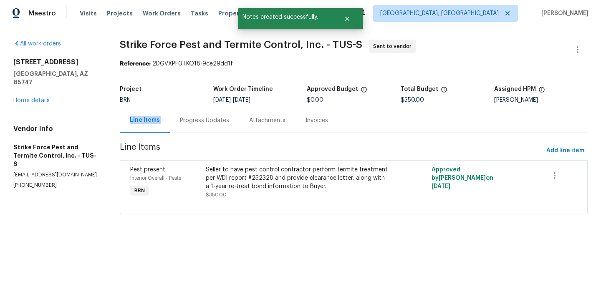
click at [207, 185] on div "Seller to have pest control contractor perform termite treatment per WDI report…" at bounding box center [297, 178] width 183 height 25
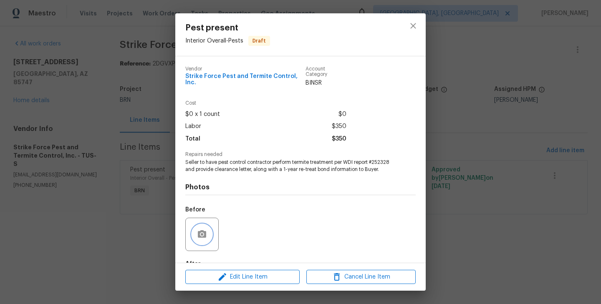
click at [206, 244] on button "button" at bounding box center [202, 235] width 20 height 20
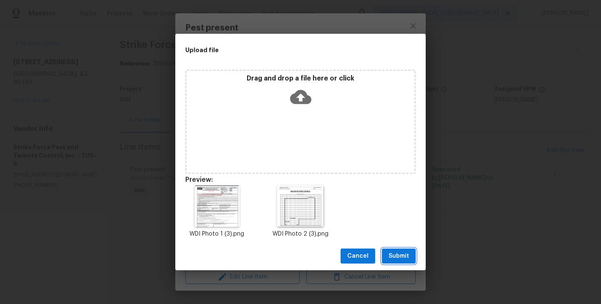
click at [400, 258] on span "Submit" at bounding box center [399, 256] width 20 height 10
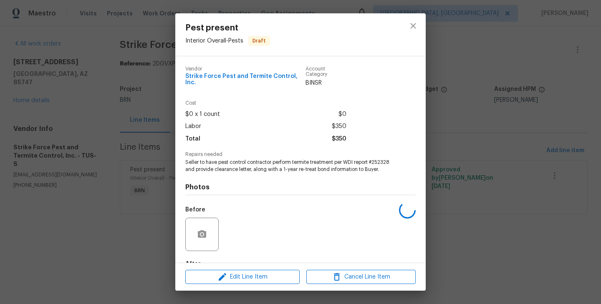
click at [122, 221] on div "Pest present Interior Overall - Pests Draft Vendor Strike Force Pest and Termit…" at bounding box center [300, 152] width 601 height 304
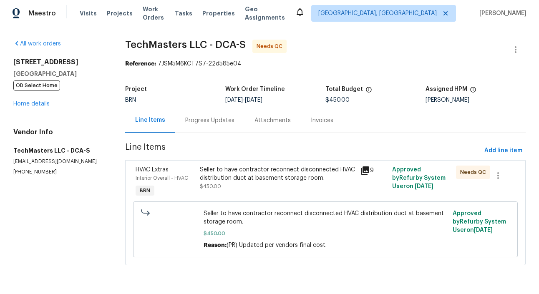
click at [198, 180] on div "Seller to have contractor reconnect disconnected HVAC distribution duct at base…" at bounding box center [277, 182] width 160 height 38
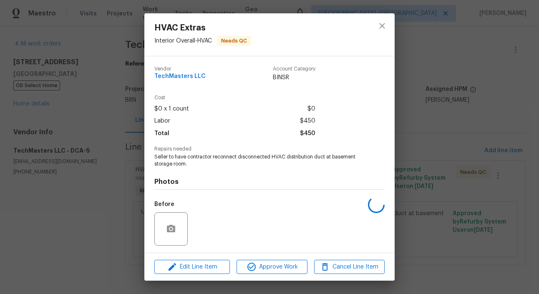
scroll to position [56, 0]
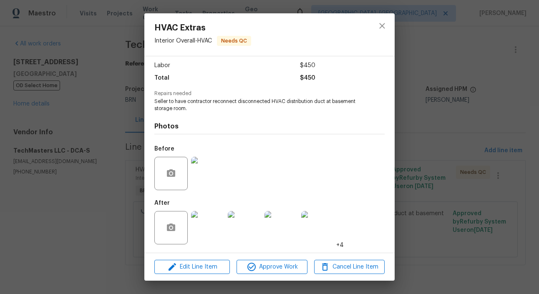
click at [211, 166] on img at bounding box center [207, 173] width 33 height 33
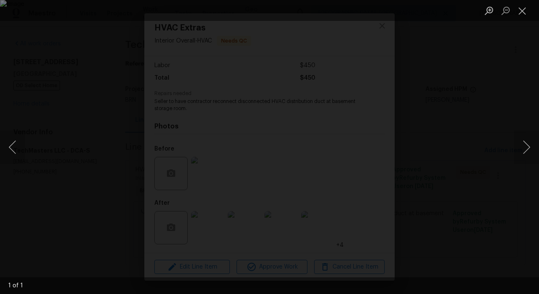
click at [64, 217] on div "Lightbox" at bounding box center [269, 147] width 539 height 294
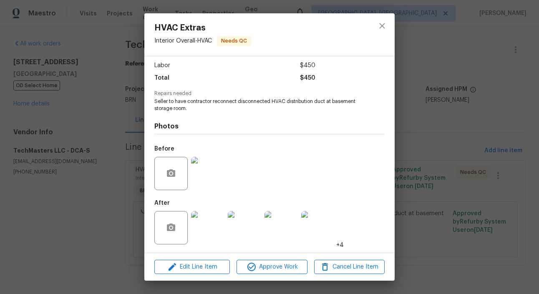
click at [213, 223] on img at bounding box center [207, 227] width 33 height 33
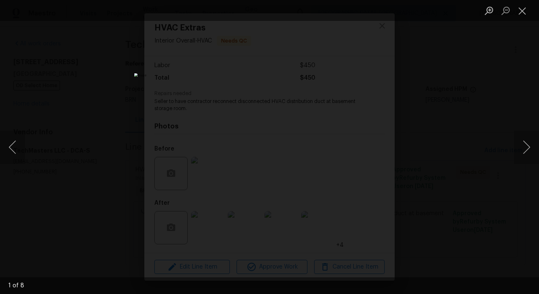
click at [137, 202] on div "Lightbox" at bounding box center [269, 147] width 539 height 294
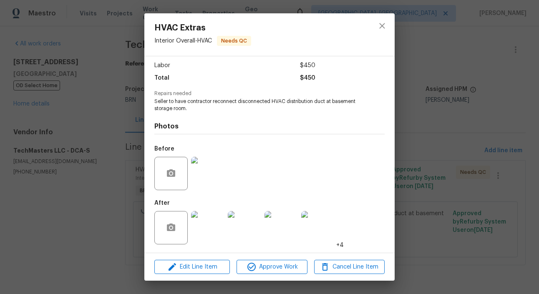
click at [96, 153] on div "HVAC Extras Interior Overall - HVAC Needs QC Vendor TechMasters LLC Account Cat…" at bounding box center [269, 147] width 539 height 294
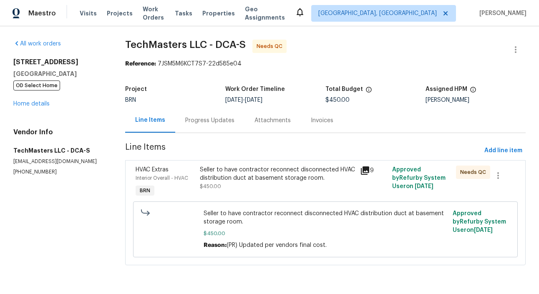
click at [210, 118] on div "Progress Updates" at bounding box center [209, 120] width 49 height 8
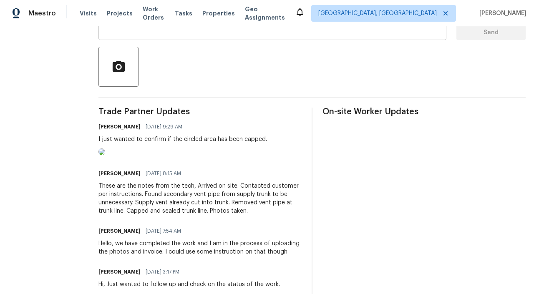
scroll to position [177, 0]
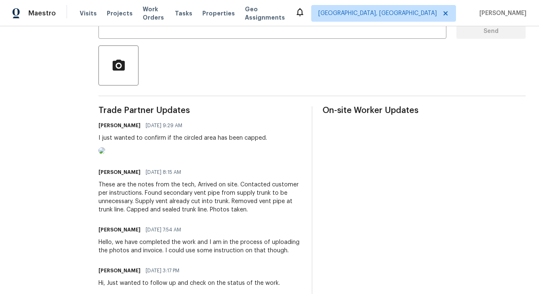
click at [105, 154] on img at bounding box center [102, 150] width 7 height 7
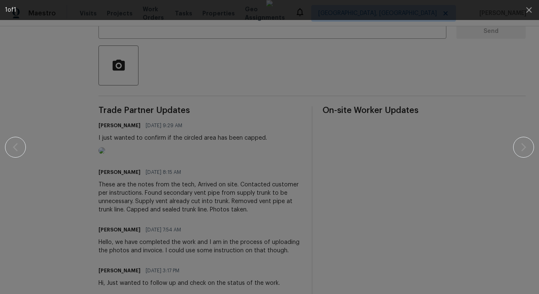
click at [106, 174] on div at bounding box center [270, 147] width 468 height 294
click at [73, 192] on div at bounding box center [270, 147] width 468 height 294
click at [75, 163] on div at bounding box center [270, 147] width 468 height 294
click at [86, 189] on div at bounding box center [270, 147] width 468 height 294
click at [521, 4] on button "button" at bounding box center [529, 10] width 20 height 20
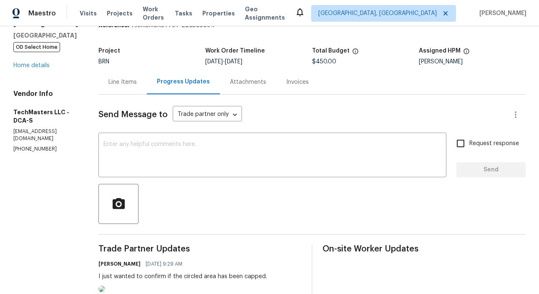
scroll to position [6, 0]
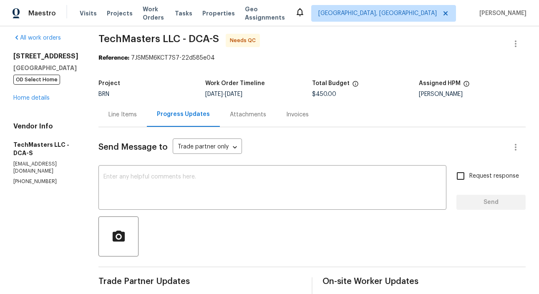
click at [126, 119] on div "Line Items" at bounding box center [123, 114] width 48 height 25
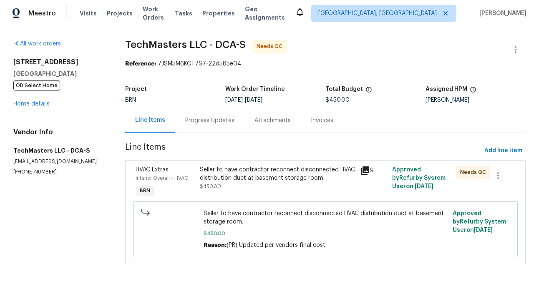
click at [207, 195] on div "Seller to have contractor reconnect disconnected HVAC distribution duct at base…" at bounding box center [277, 182] width 160 height 38
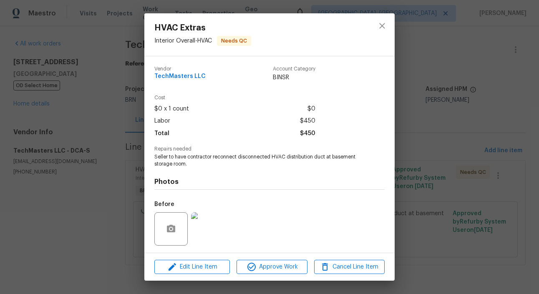
scroll to position [56, 0]
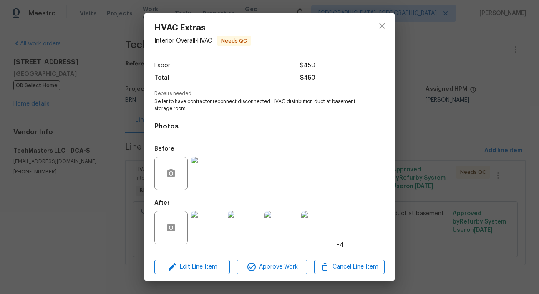
click at [205, 233] on img at bounding box center [207, 227] width 33 height 33
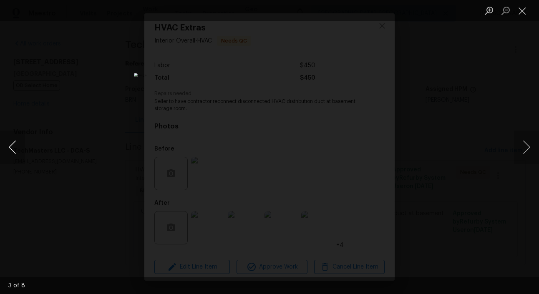
click at [4, 151] on button "Previous image" at bounding box center [12, 147] width 25 height 33
click at [70, 127] on div "Lightbox" at bounding box center [269, 147] width 539 height 294
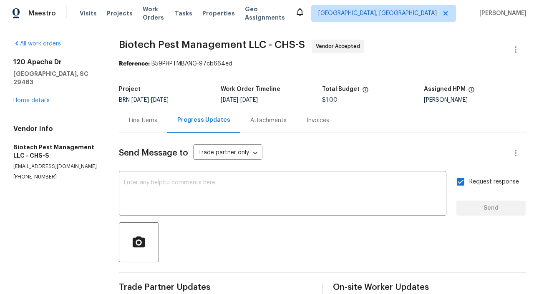
scroll to position [97, 0]
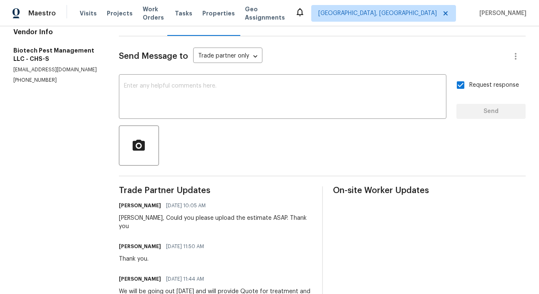
click at [42, 135] on section "All work orders [STREET_ADDRESS][PERSON_NAME] Home details Vendor Info Biotech …" at bounding box center [56, 157] width 86 height 429
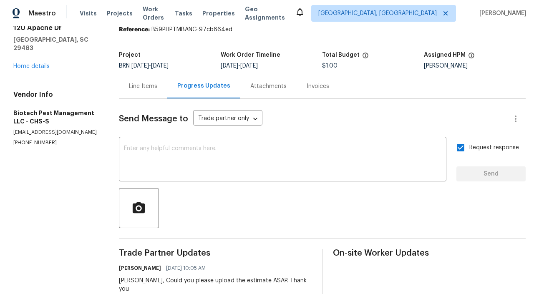
scroll to position [0, 0]
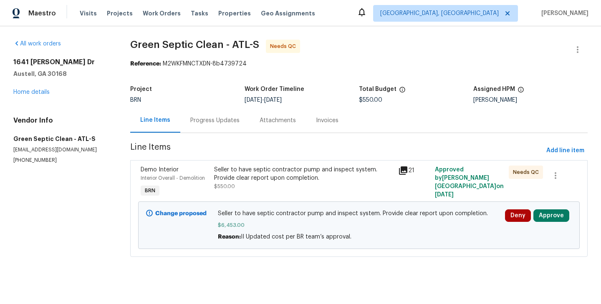
click at [556, 207] on div "Change proposed Seller to have septic contractor pump and inspect system. Provi…" at bounding box center [359, 226] width 442 height 48
click at [554, 216] on button "Approve" at bounding box center [552, 216] width 36 height 13
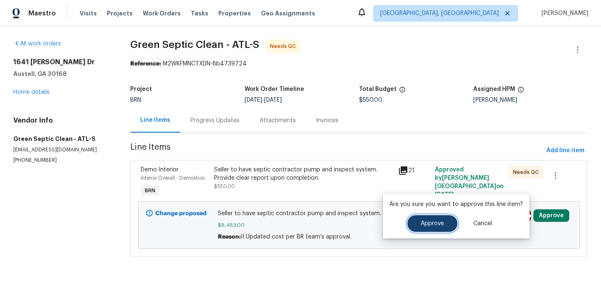
click at [431, 230] on button "Approve" at bounding box center [432, 223] width 50 height 17
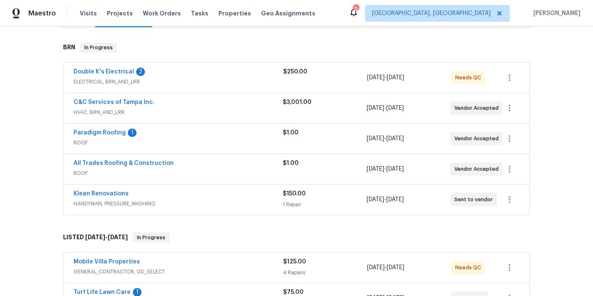
scroll to position [117, 0]
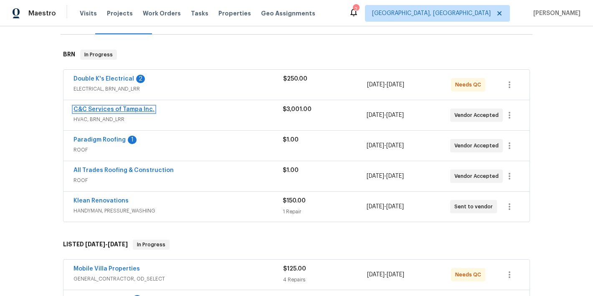
click at [124, 110] on link "C&C Services of Tampa Inc." at bounding box center [113, 109] width 81 height 6
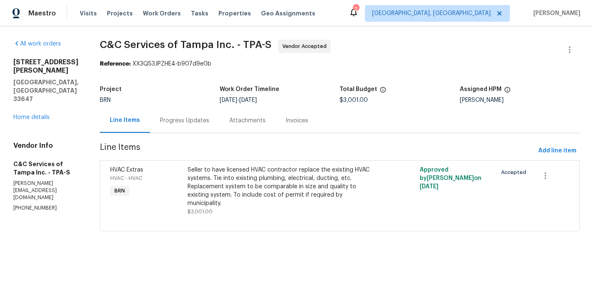
click at [197, 197] on div "Seller to have licensed HVAC contractor replace the existing HVAC systems. Tie …" at bounding box center [281, 190] width 193 height 55
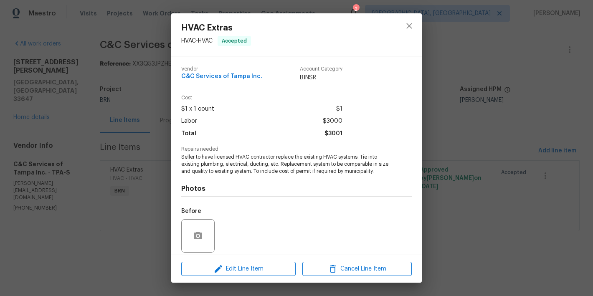
scroll to position [61, 0]
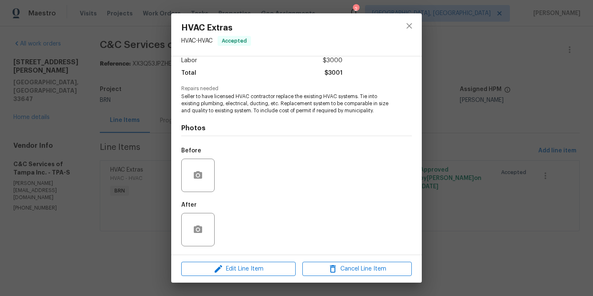
click at [114, 218] on div "HVAC Extras HVAC - HVAC Accepted Vendor C&C Services of Tampa Inc. Account Cate…" at bounding box center [296, 148] width 593 height 296
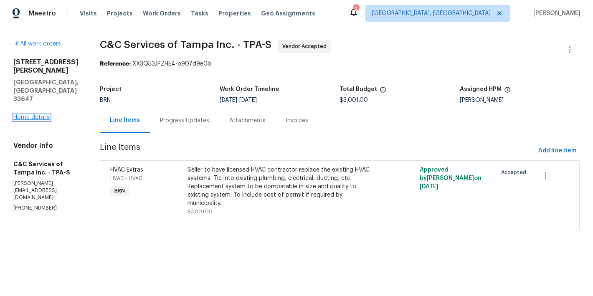
click at [44, 114] on link "Home details" at bounding box center [31, 117] width 36 height 6
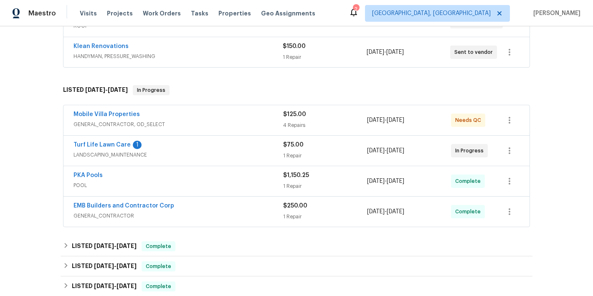
scroll to position [276, 0]
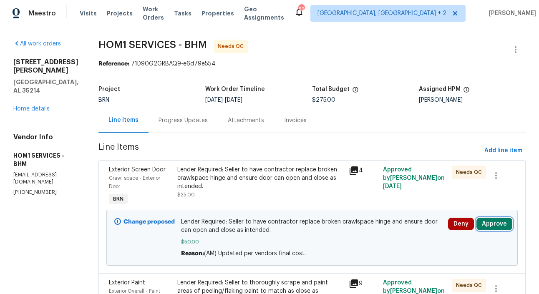
click at [496, 218] on button "Approve" at bounding box center [495, 224] width 36 height 13
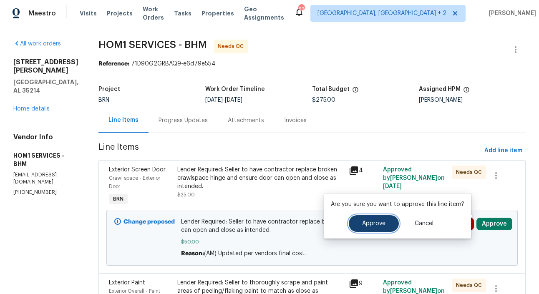
click at [364, 223] on span "Approve" at bounding box center [373, 224] width 23 height 6
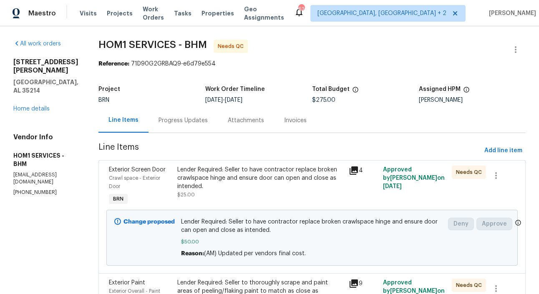
scroll to position [128, 0]
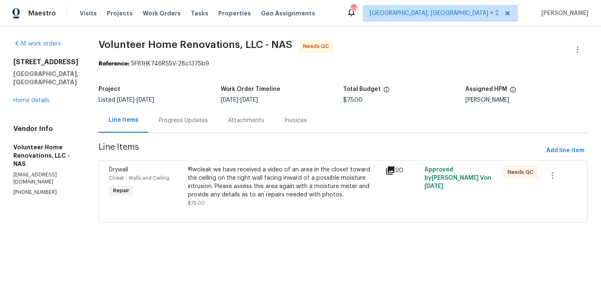
click at [197, 119] on div "Progress Updates" at bounding box center [183, 120] width 49 height 8
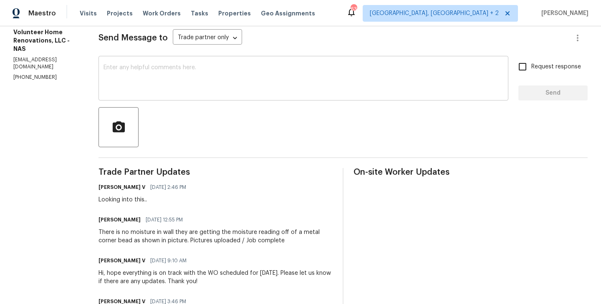
scroll to position [116, 0]
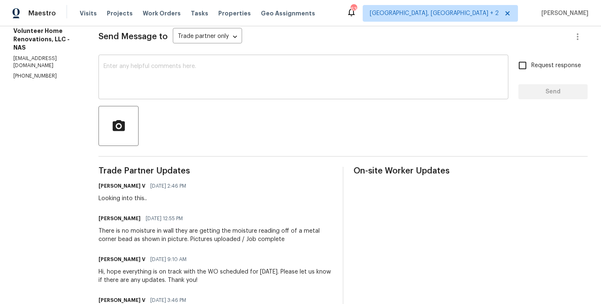
click at [245, 175] on span "Trade Partner Updates" at bounding box center [216, 171] width 234 height 8
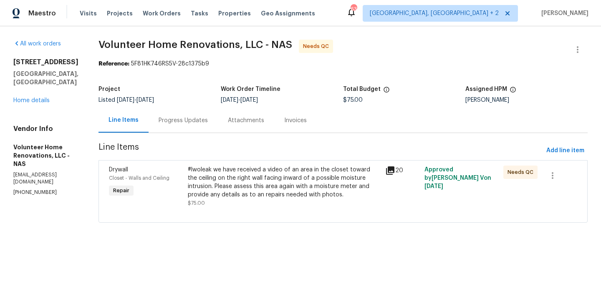
click at [208, 118] on div "Progress Updates" at bounding box center [183, 120] width 49 height 8
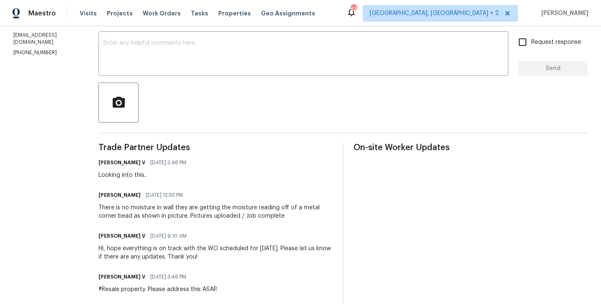
scroll to position [140, 0]
